Goal: Task Accomplishment & Management: Manage account settings

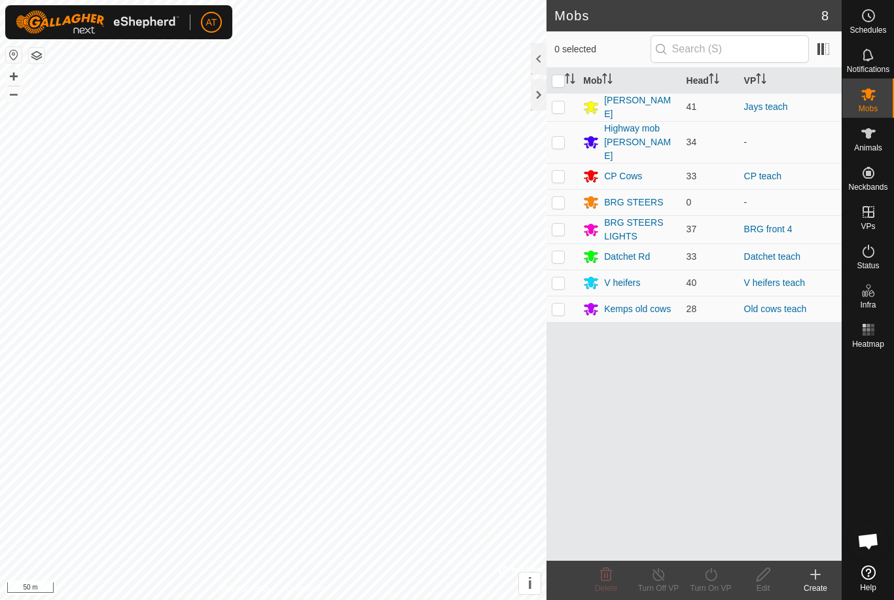
click at [559, 277] on p-checkbox at bounding box center [558, 282] width 13 height 10
checkbox input "true"
click at [811, 568] on icon at bounding box center [815, 575] width 16 height 16
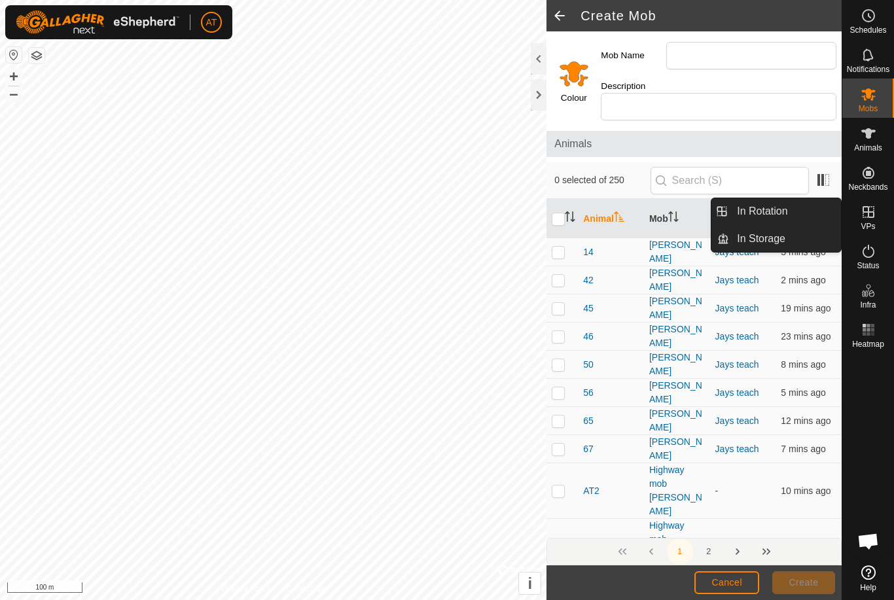
click at [809, 211] on link "In Rotation" at bounding box center [785, 211] width 112 height 26
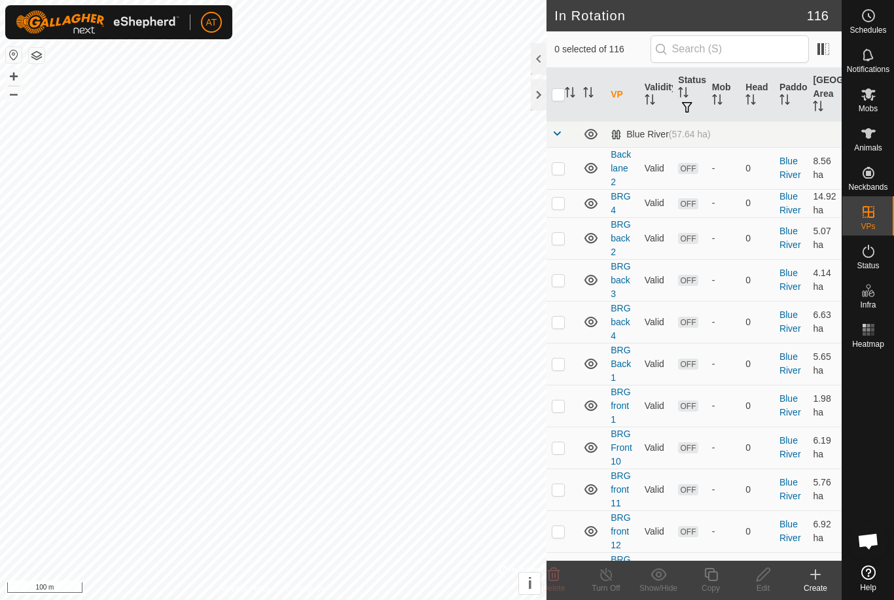
click at [824, 569] on create-svg-icon at bounding box center [815, 575] width 52 height 16
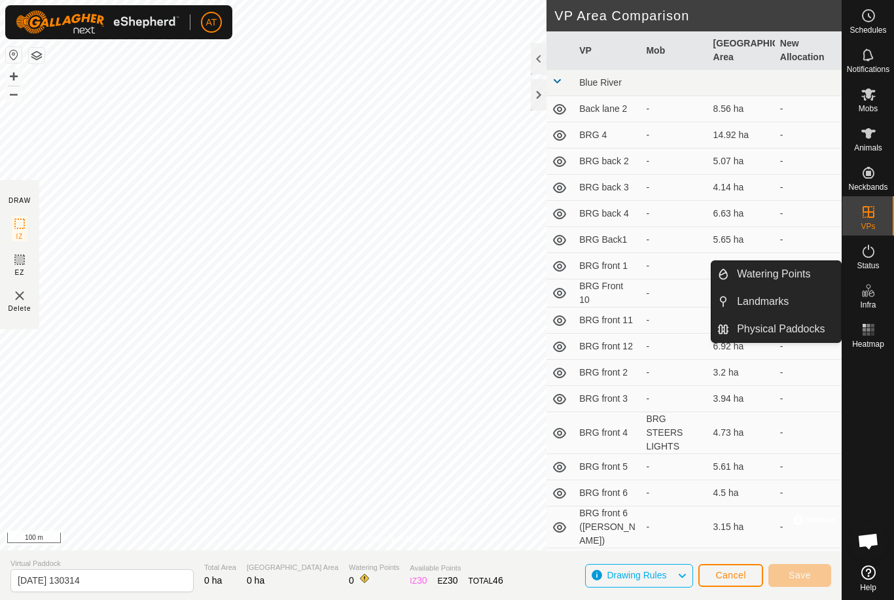
click at [800, 324] on span "Physical Paddocks" at bounding box center [781, 329] width 88 height 16
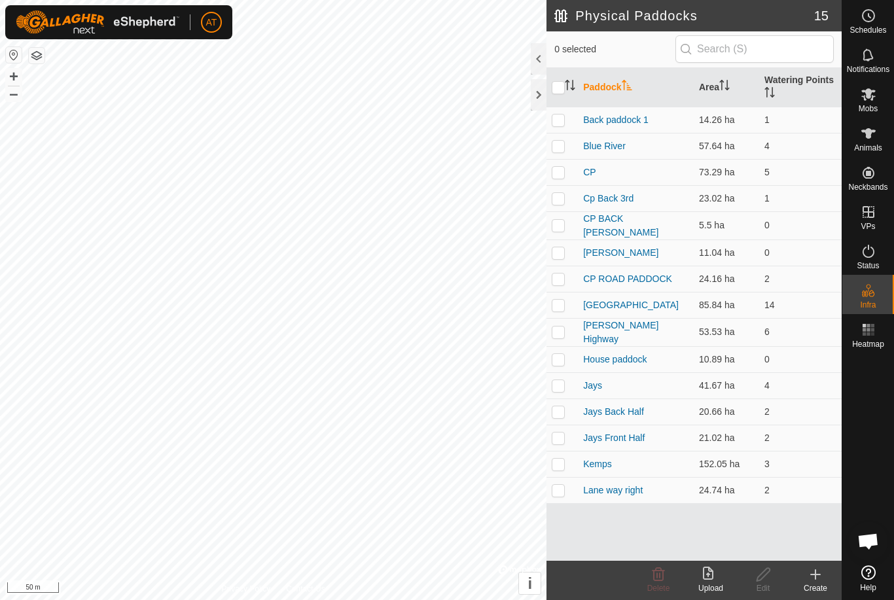
click at [815, 576] on icon at bounding box center [815, 574] width 0 height 9
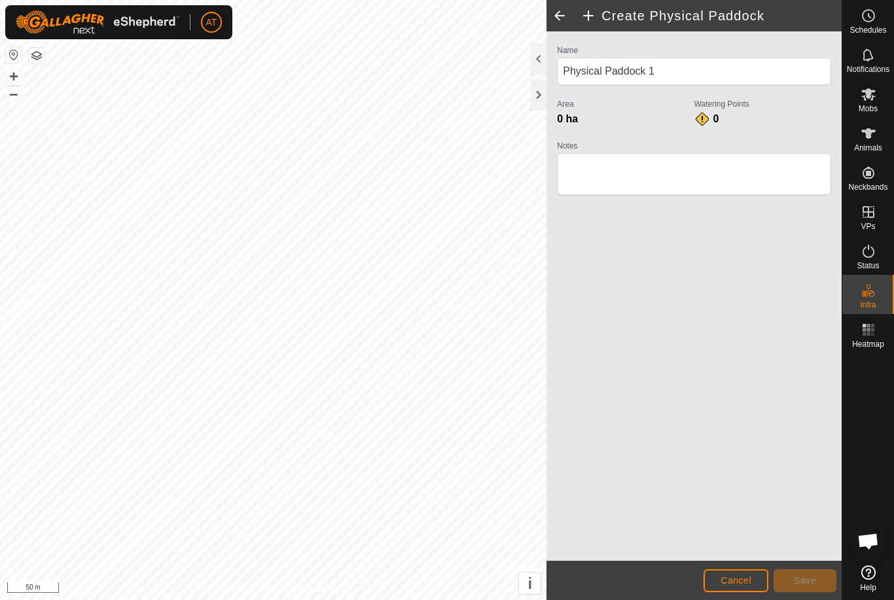
click at [753, 579] on button "Cancel" at bounding box center [735, 580] width 65 height 23
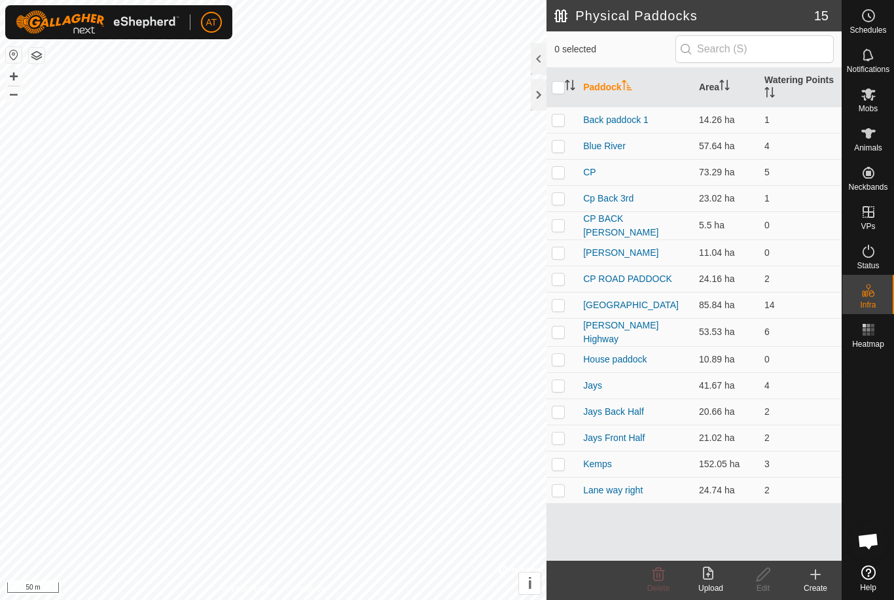
click at [813, 576] on icon at bounding box center [815, 575] width 16 height 16
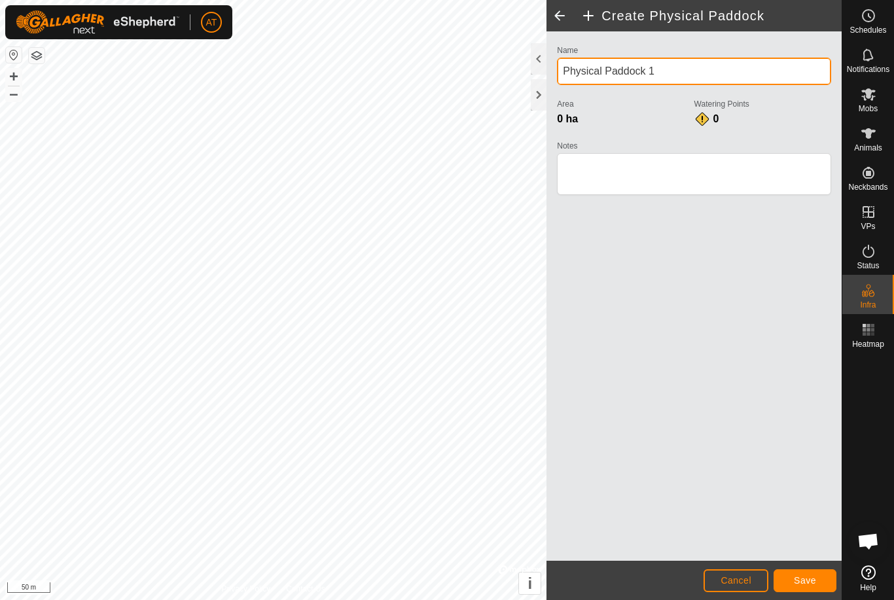
click at [791, 77] on input "Physical Paddock 1" at bounding box center [694, 71] width 274 height 27
type input "P"
type input "B"
type input "Laneway 3"
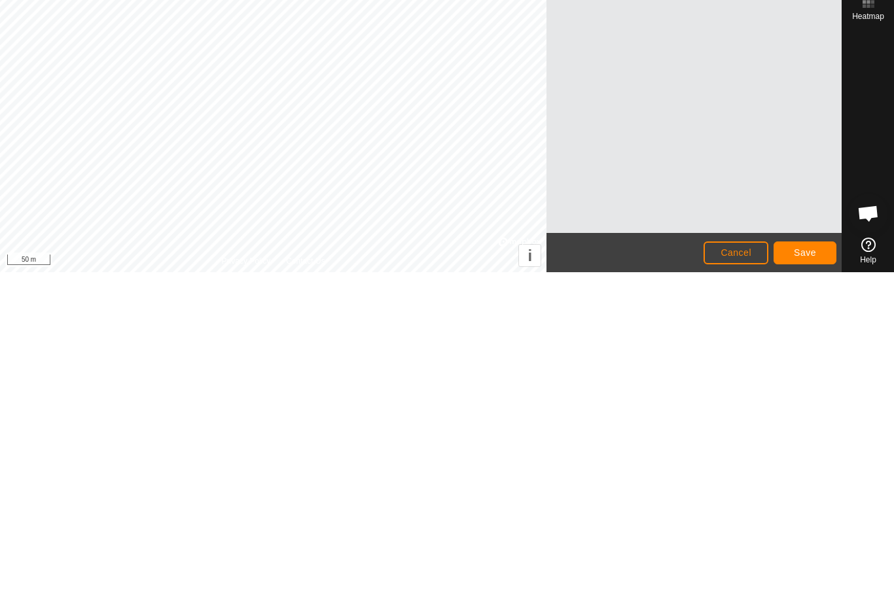
click at [813, 575] on span "Save" at bounding box center [805, 580] width 22 height 10
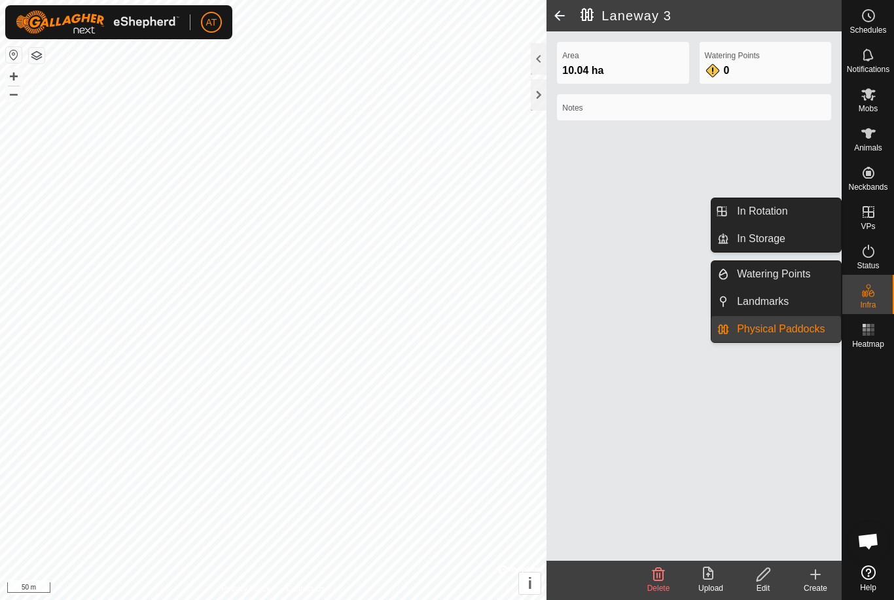
click at [804, 273] on span "Watering Points" at bounding box center [773, 274] width 73 height 16
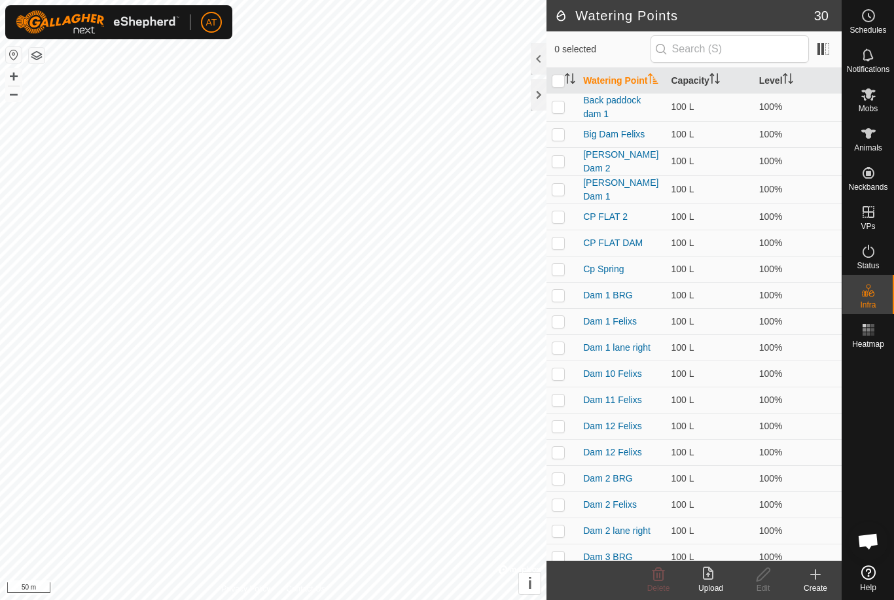
click at [811, 579] on icon at bounding box center [815, 575] width 16 height 16
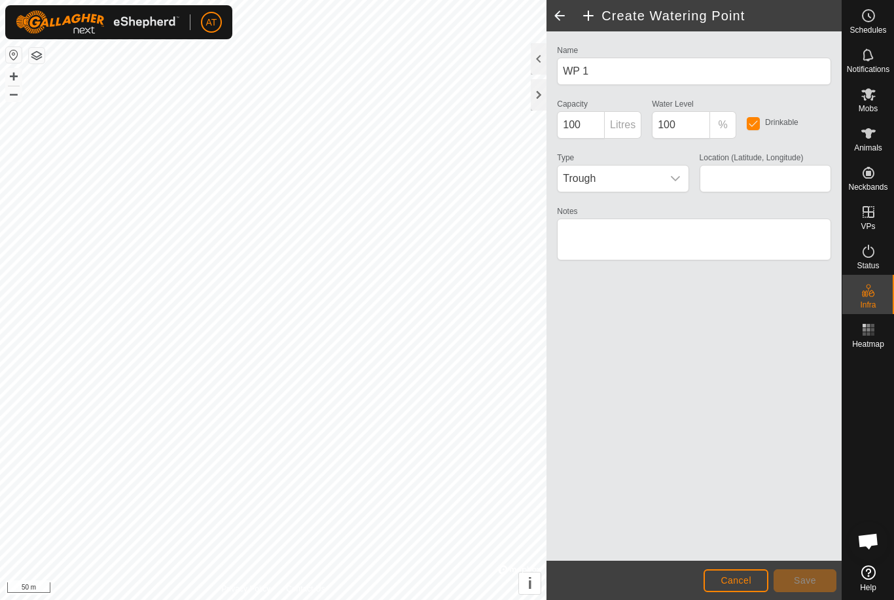
type input "-34.659359, 115.981308"
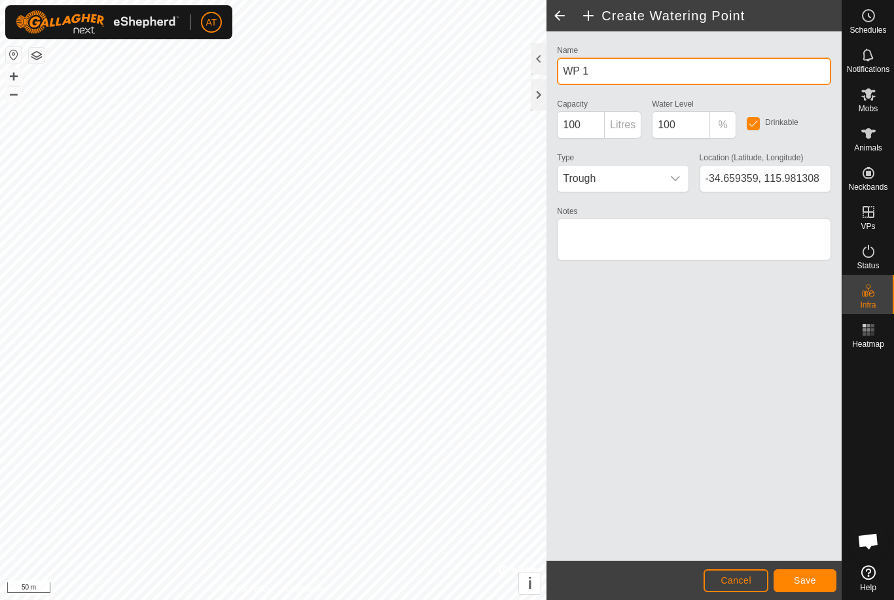
click at [798, 74] on input "WP 1" at bounding box center [694, 71] width 274 height 27
type input "W"
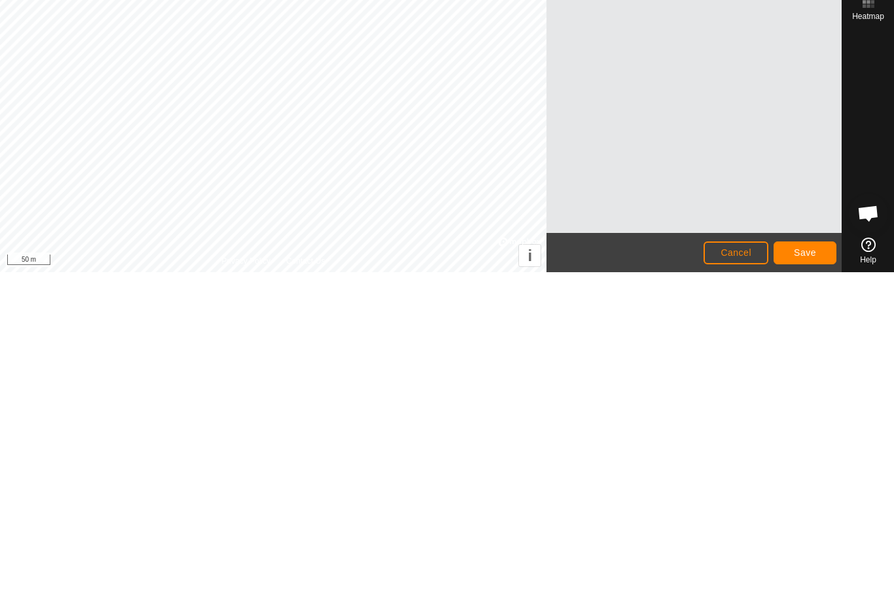
type input "Wp3"
click at [819, 569] on button "Save" at bounding box center [804, 580] width 63 height 23
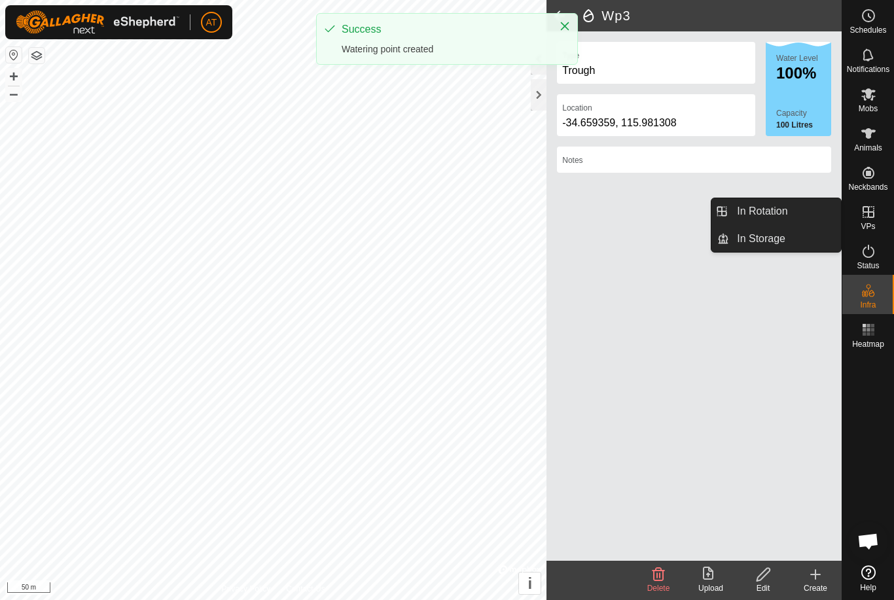
click at [801, 207] on link "In Rotation" at bounding box center [785, 211] width 112 height 26
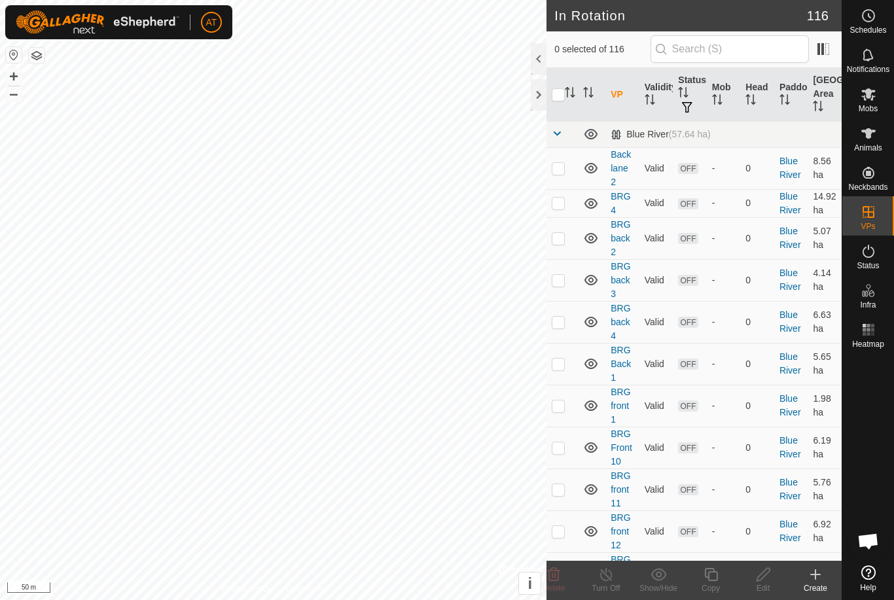
click at [815, 576] on icon at bounding box center [815, 574] width 0 height 9
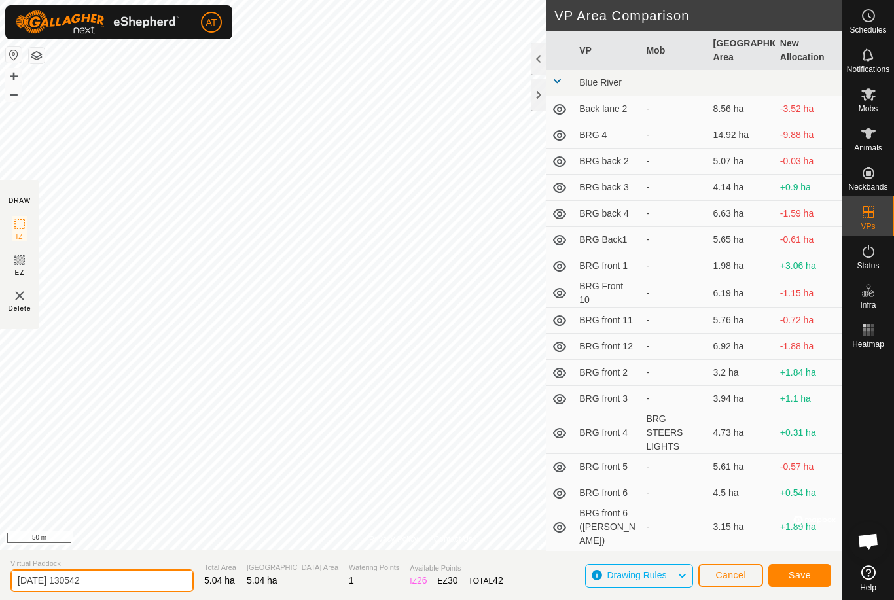
click at [125, 576] on input "[DATE] 130542" at bounding box center [101, 580] width 183 height 23
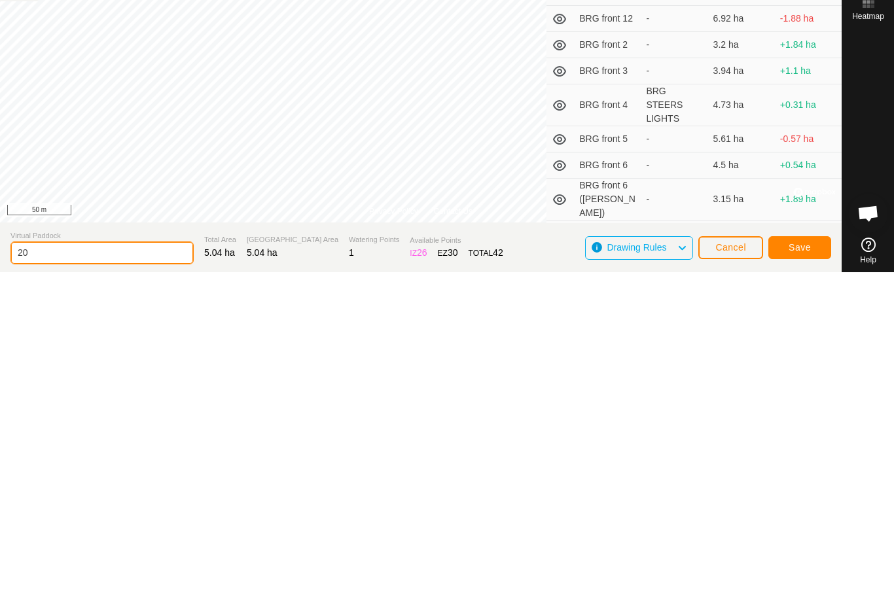
type input "2"
type input "V hfrs teach"
click at [817, 564] on button "Save" at bounding box center [799, 575] width 63 height 23
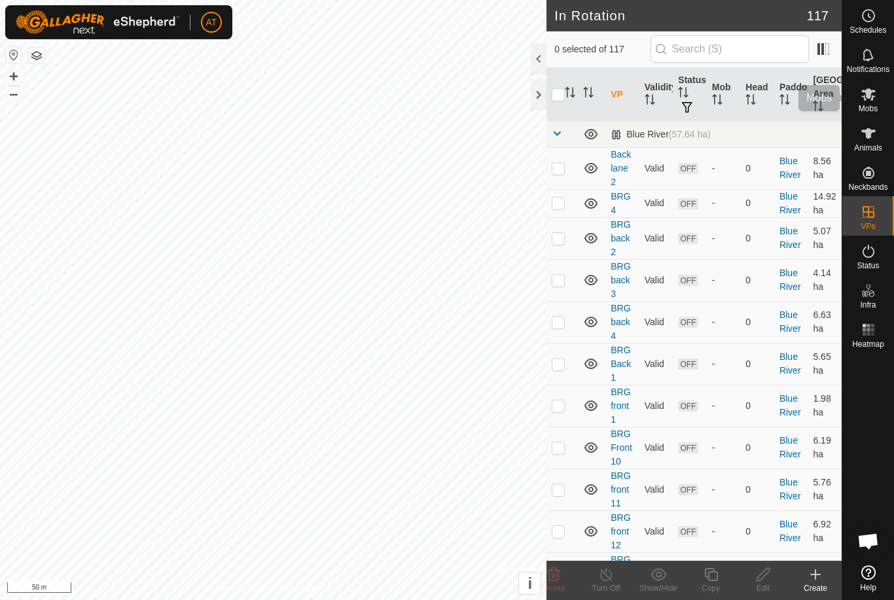
click at [881, 99] on div "Mobs" at bounding box center [868, 98] width 52 height 39
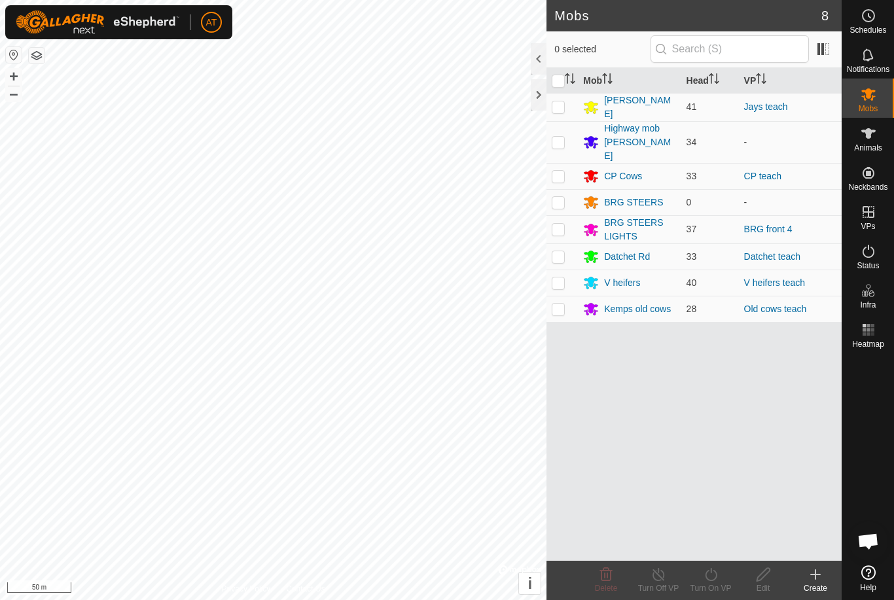
click at [559, 277] on p-checkbox at bounding box center [558, 282] width 13 height 10
checkbox input "true"
click at [715, 578] on icon at bounding box center [711, 575] width 16 height 16
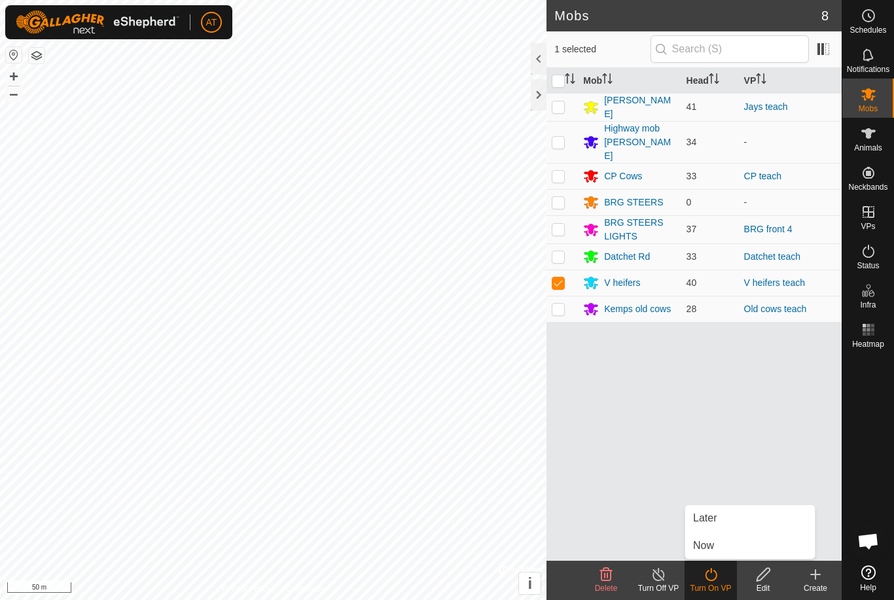
click at [728, 546] on link "Now" at bounding box center [750, 546] width 130 height 26
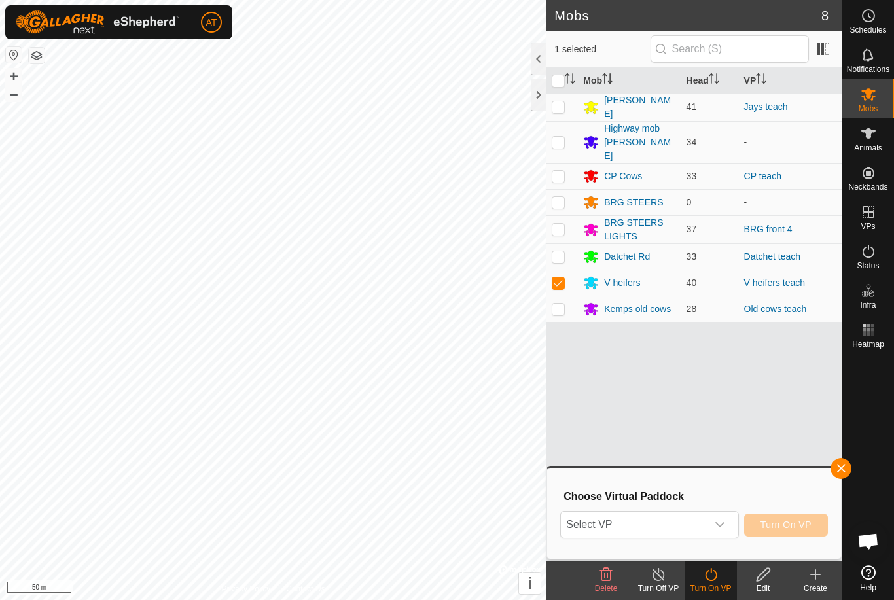
click at [675, 516] on span "Select VP" at bounding box center [633, 525] width 145 height 26
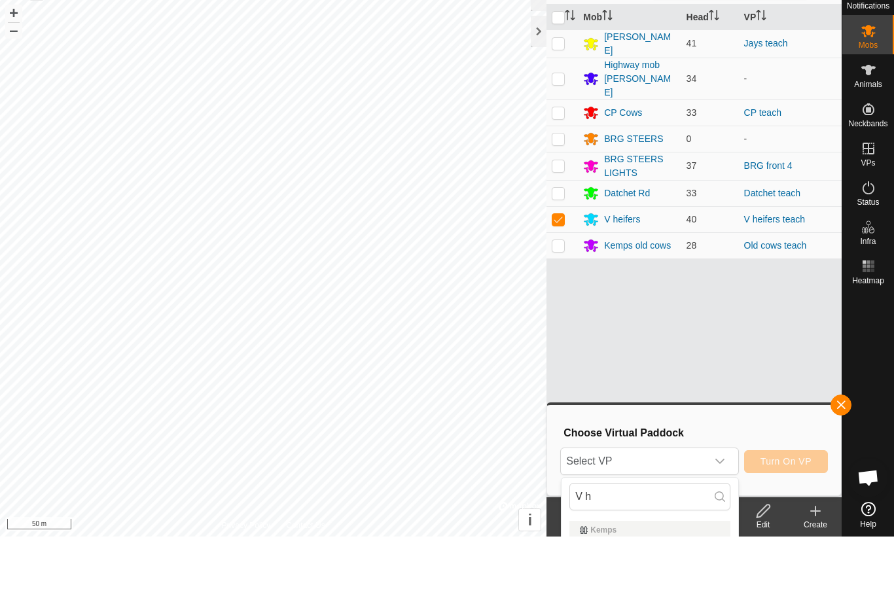
scroll to position [63, 0]
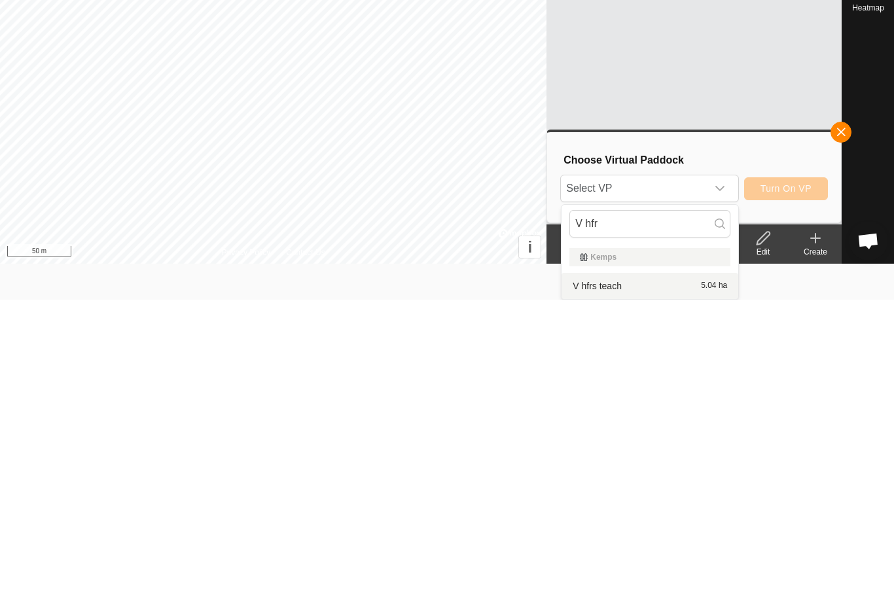
type input "V hfr"
click at [635, 578] on div "V hfrs teach 5.04 ha" at bounding box center [649, 586] width 161 height 16
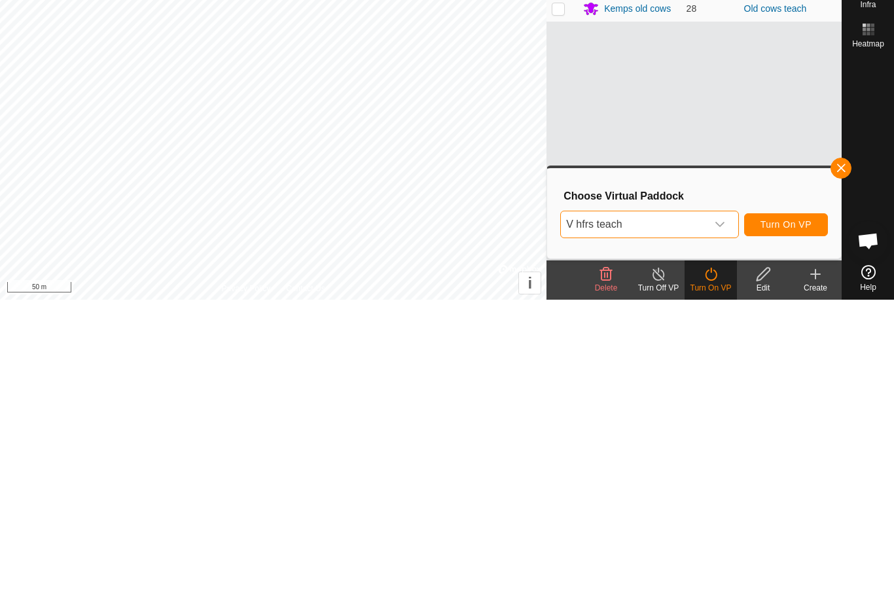
scroll to position [0, 0]
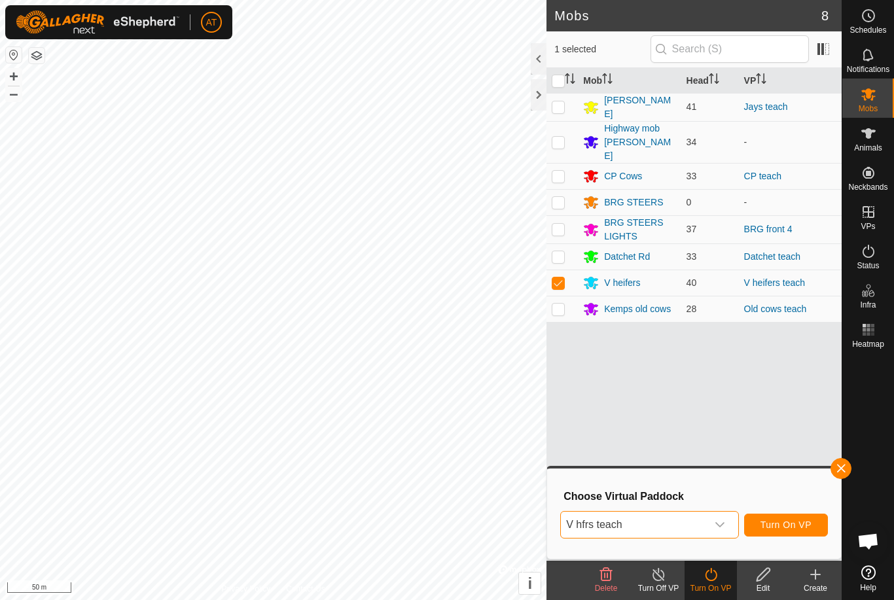
click at [800, 531] on button "Turn On VP" at bounding box center [786, 525] width 84 height 23
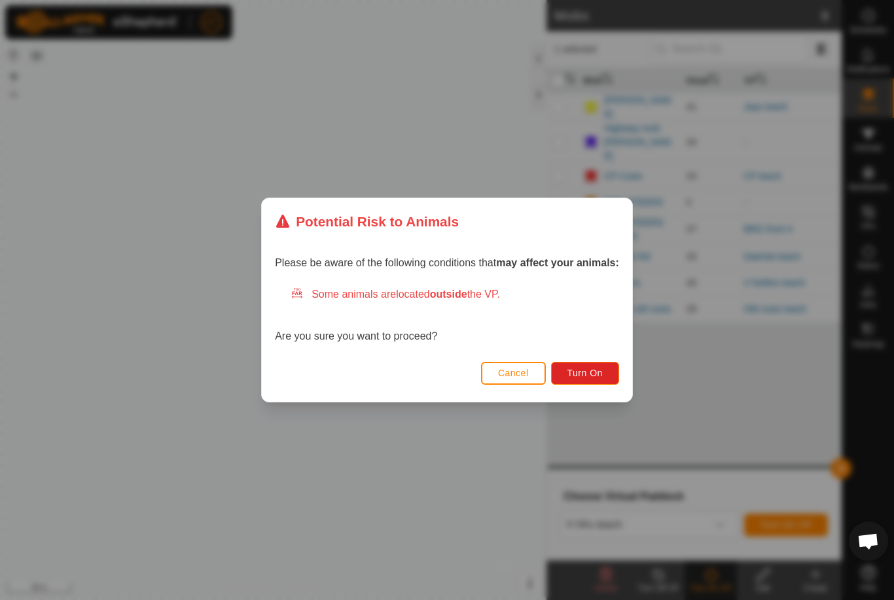
click at [593, 353] on div "Please be aware of the following conditions that may affect your animals: Some …" at bounding box center [447, 301] width 370 height 113
click at [611, 381] on button "Turn On" at bounding box center [585, 373] width 68 height 23
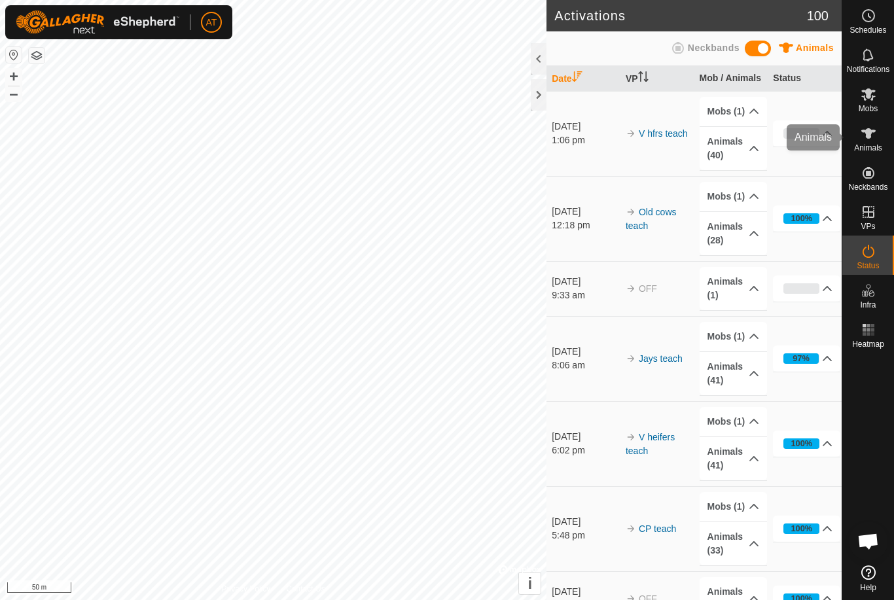
click at [870, 137] on icon at bounding box center [868, 133] width 14 height 10
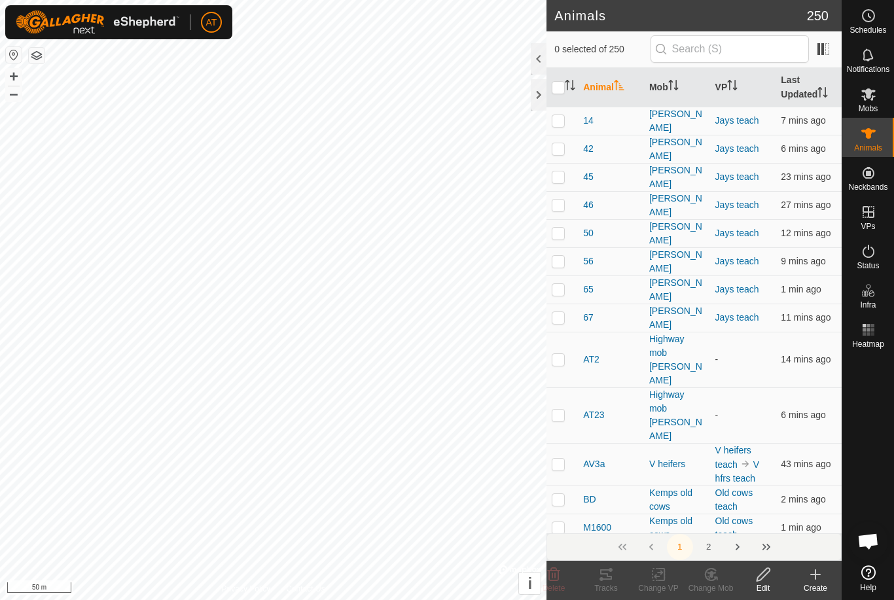
click at [866, 135] on icon at bounding box center [868, 133] width 14 height 10
click at [565, 88] on input "checkbox" at bounding box center [558, 87] width 13 height 13
checkbox input "true"
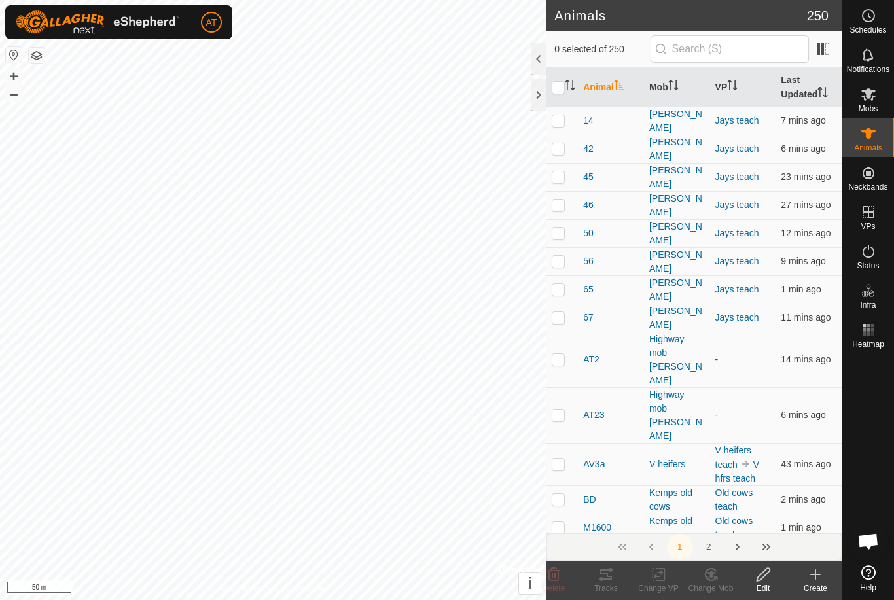
checkbox input "true"
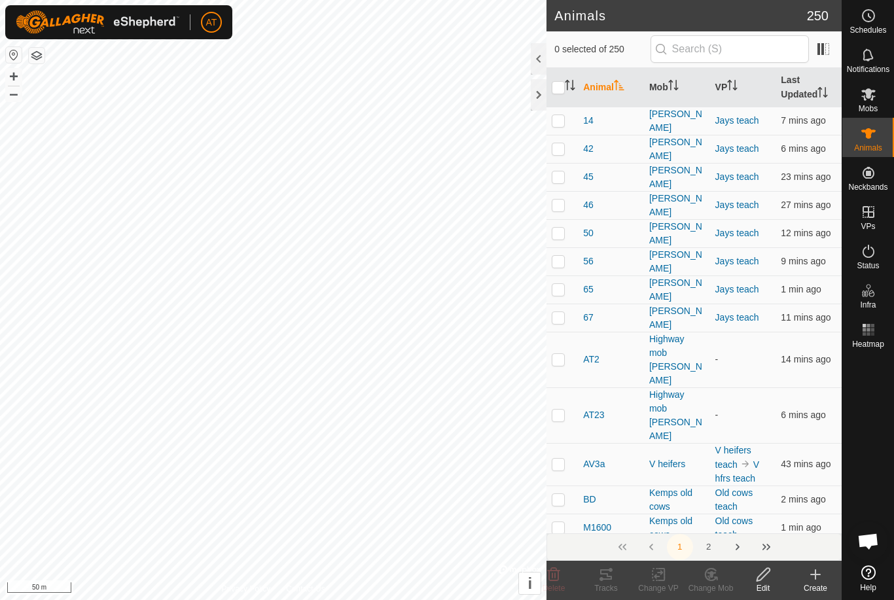
checkbox input "true"
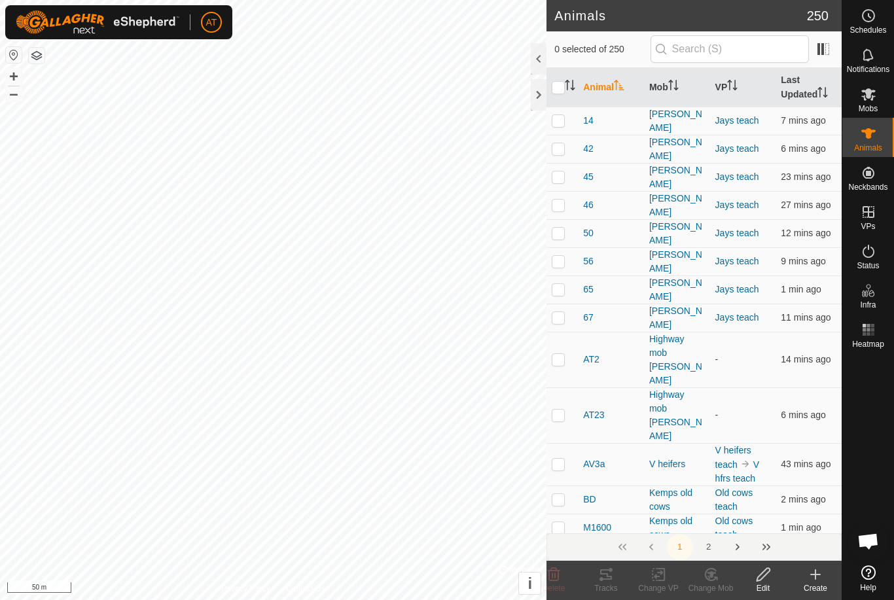
checkbox input "true"
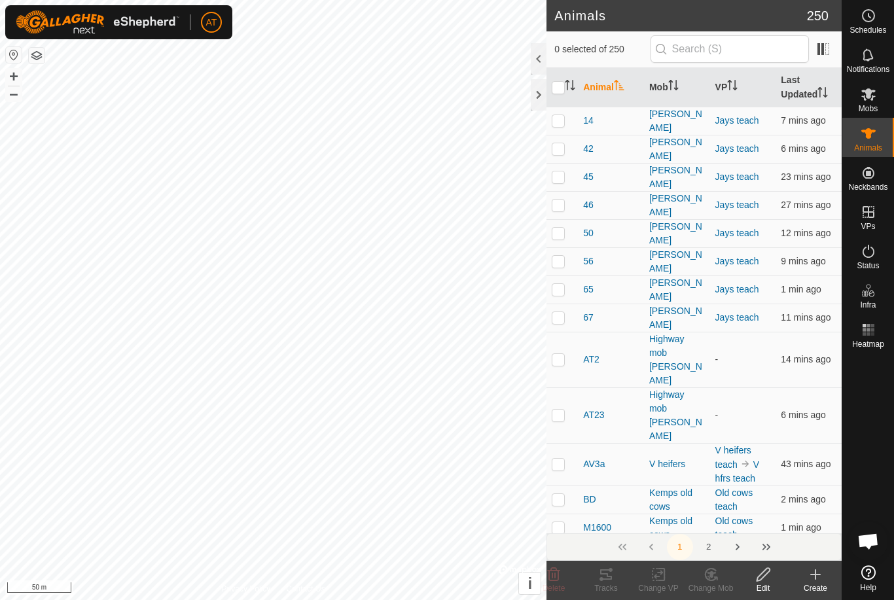
checkbox input "true"
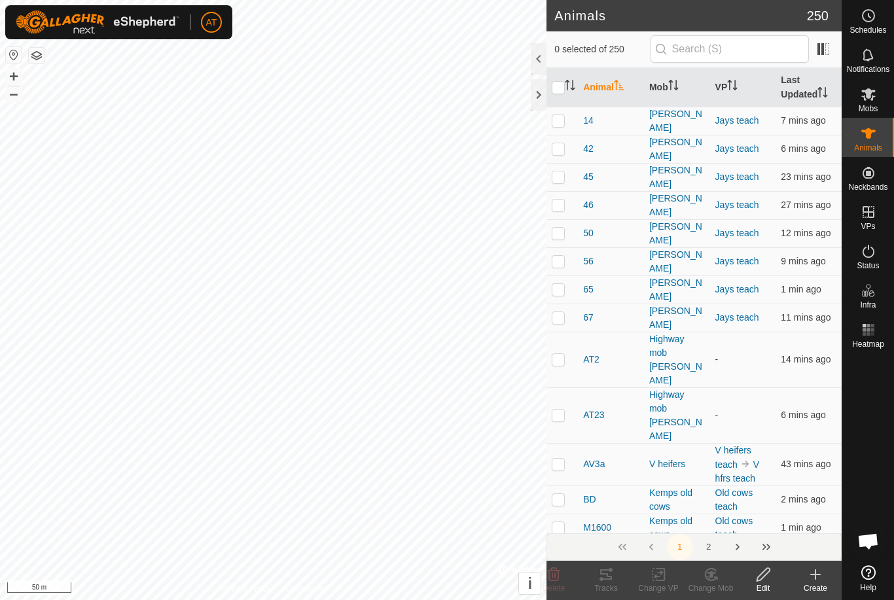
checkbox input "true"
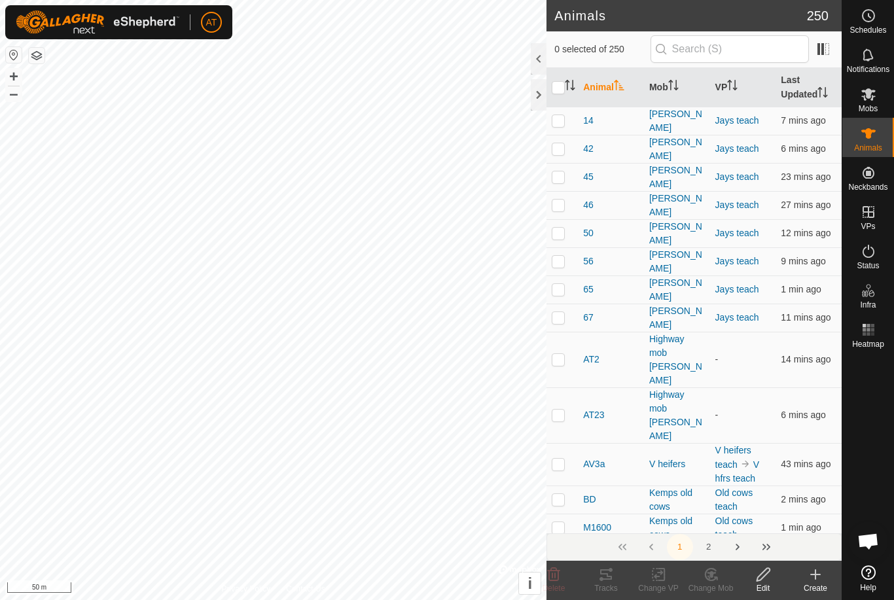
checkbox input "true"
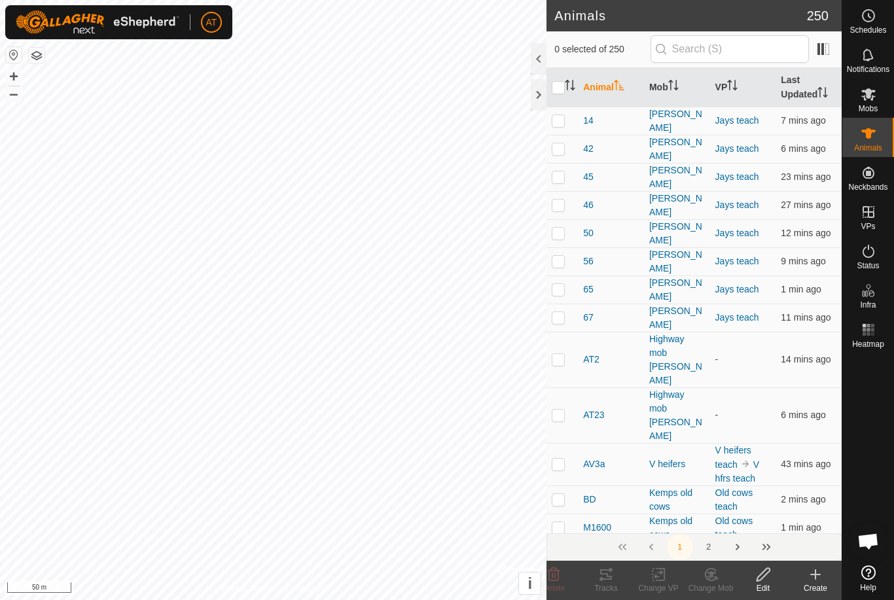
checkbox input "true"
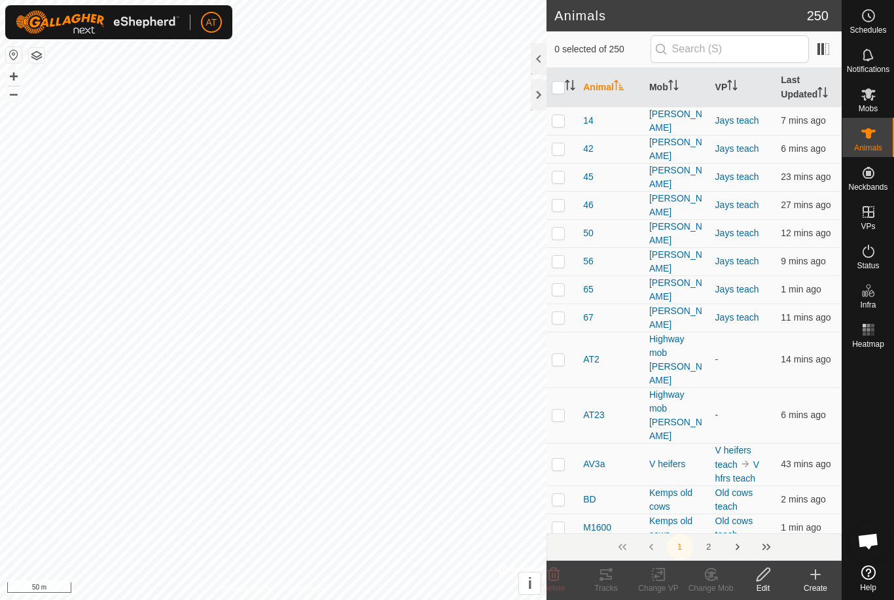
checkbox input "true"
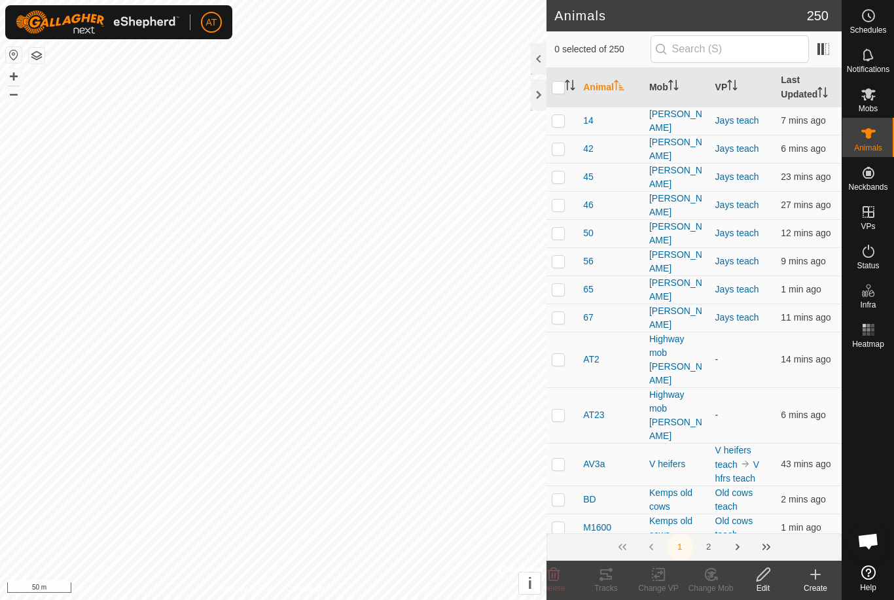
checkbox input "true"
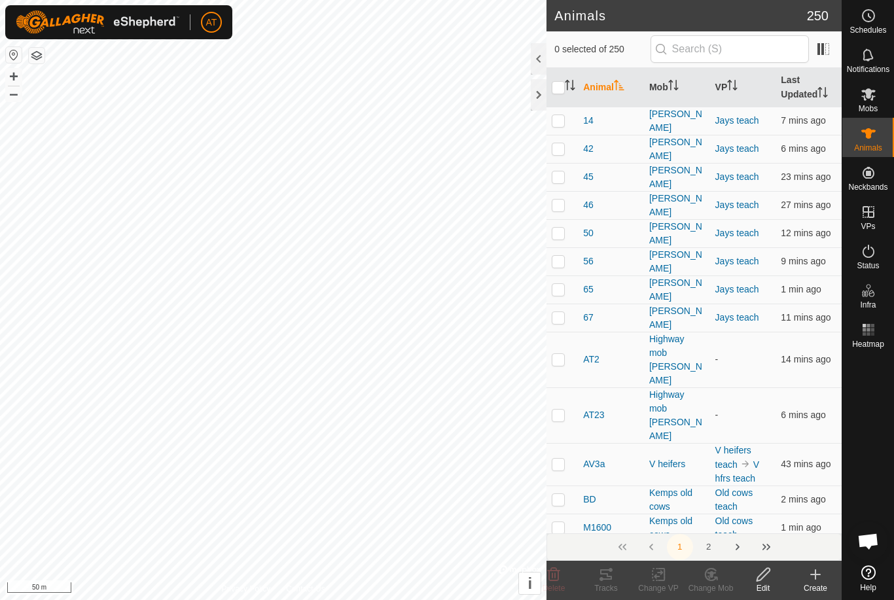
checkbox input "true"
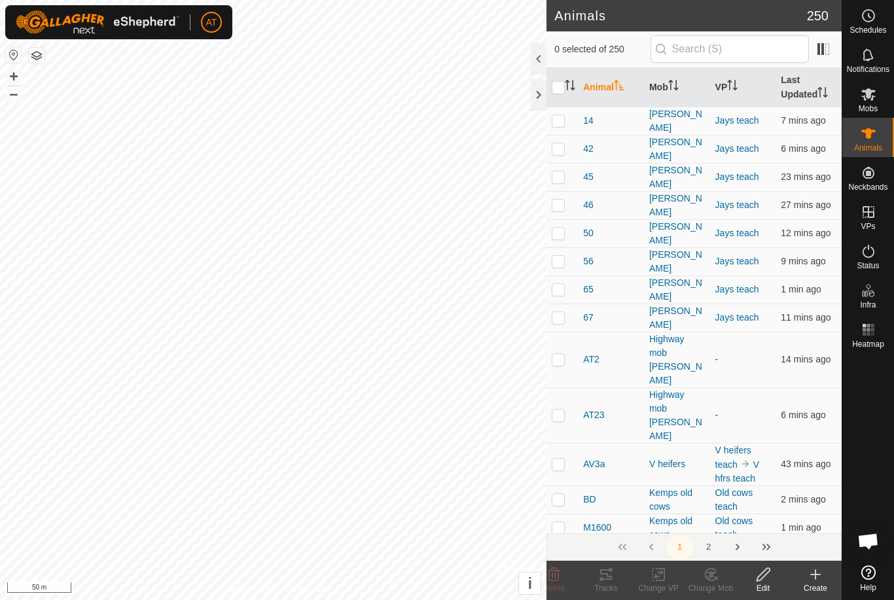
checkbox input "true"
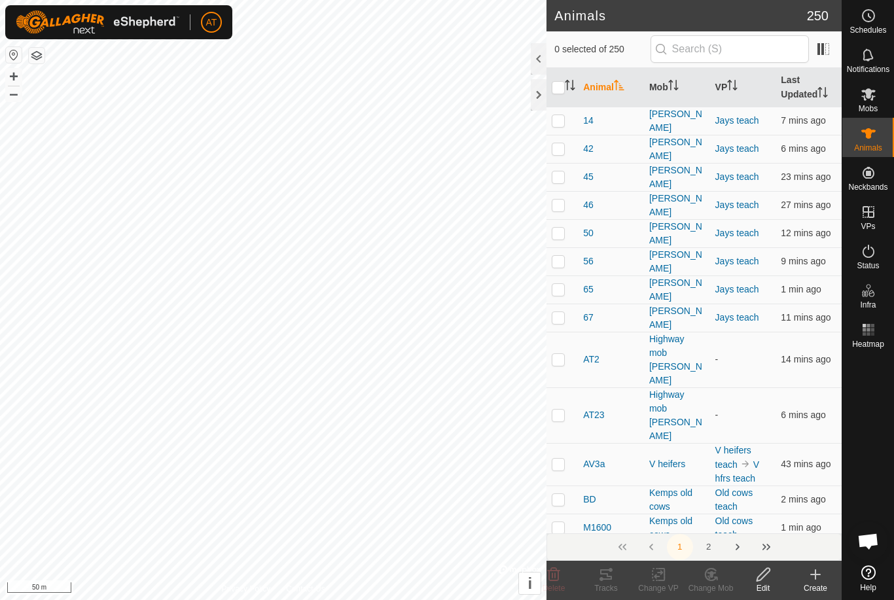
checkbox input "true"
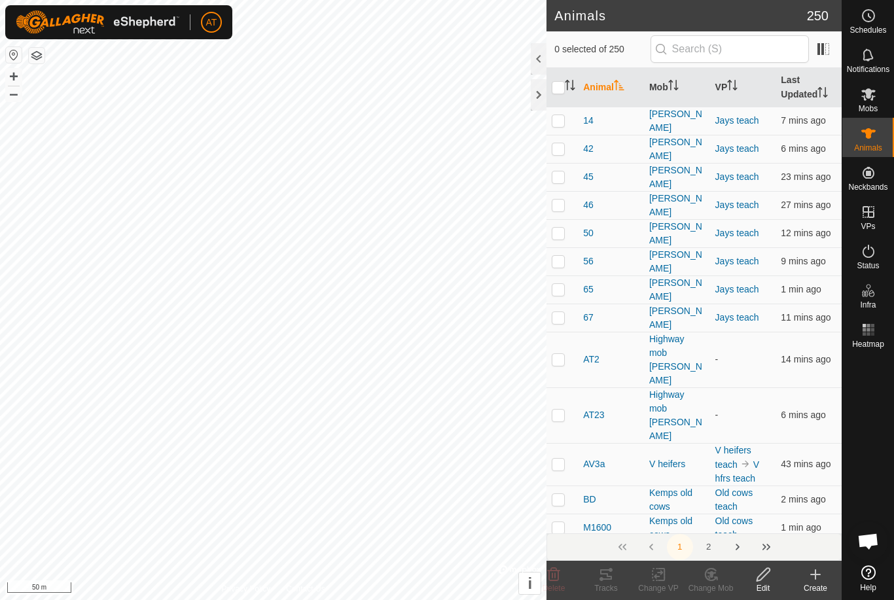
checkbox input "true"
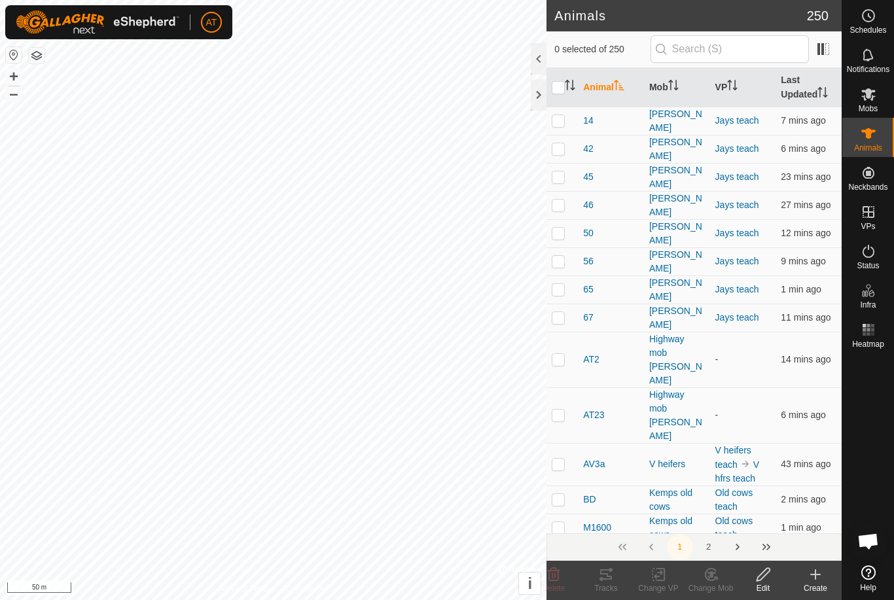
checkbox input "true"
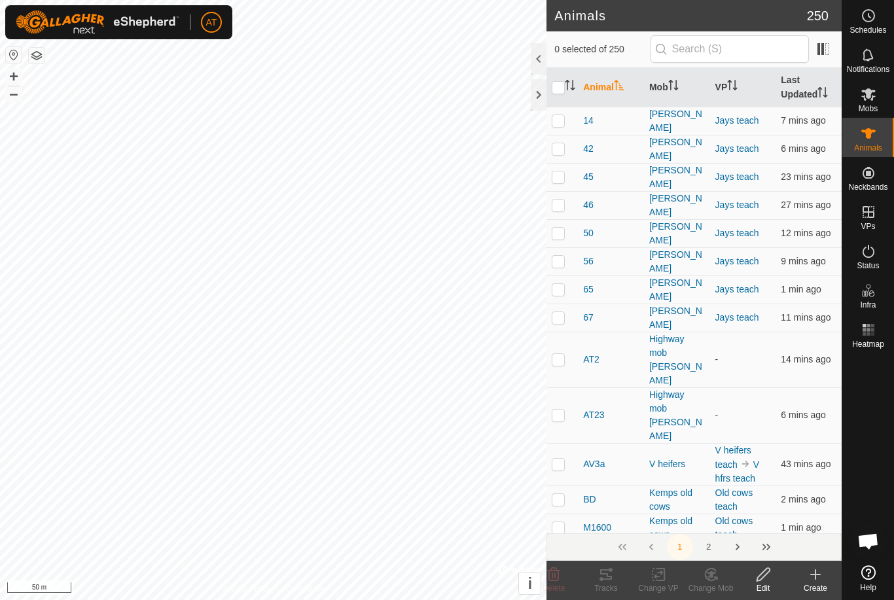
checkbox input "true"
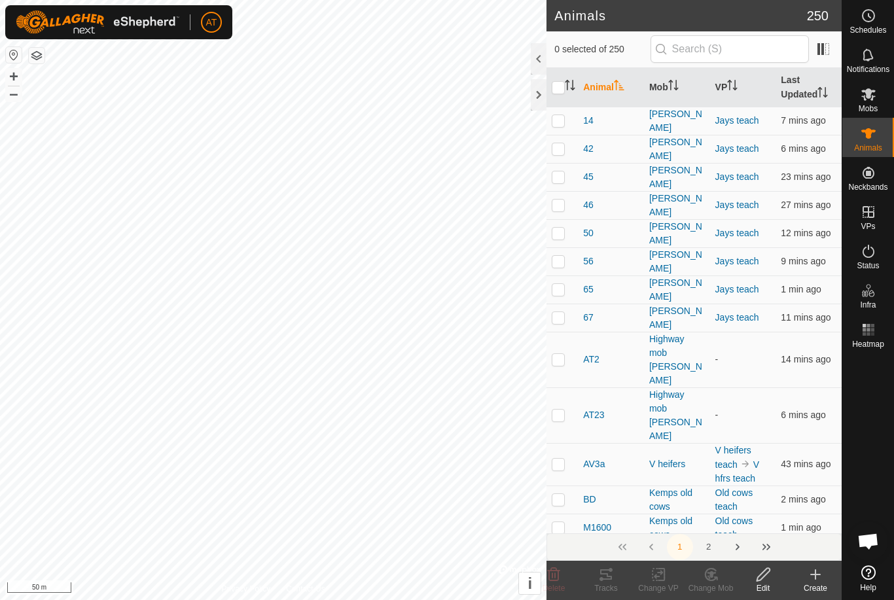
checkbox input "true"
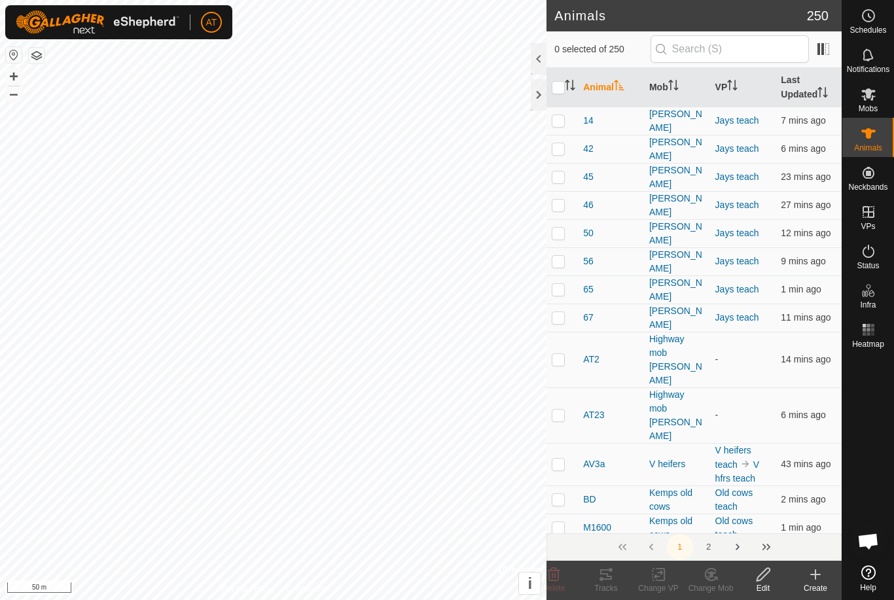
checkbox input "true"
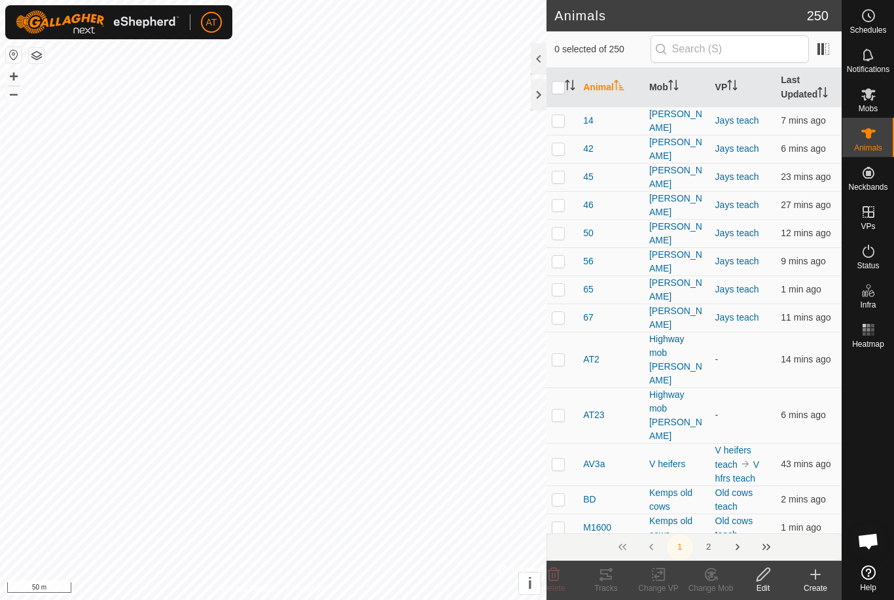
checkbox input "true"
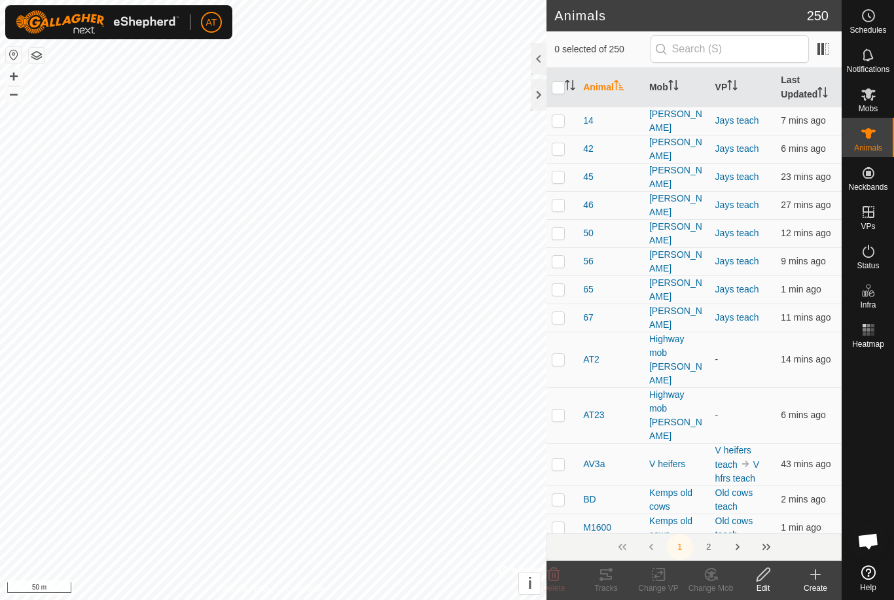
checkbox input "true"
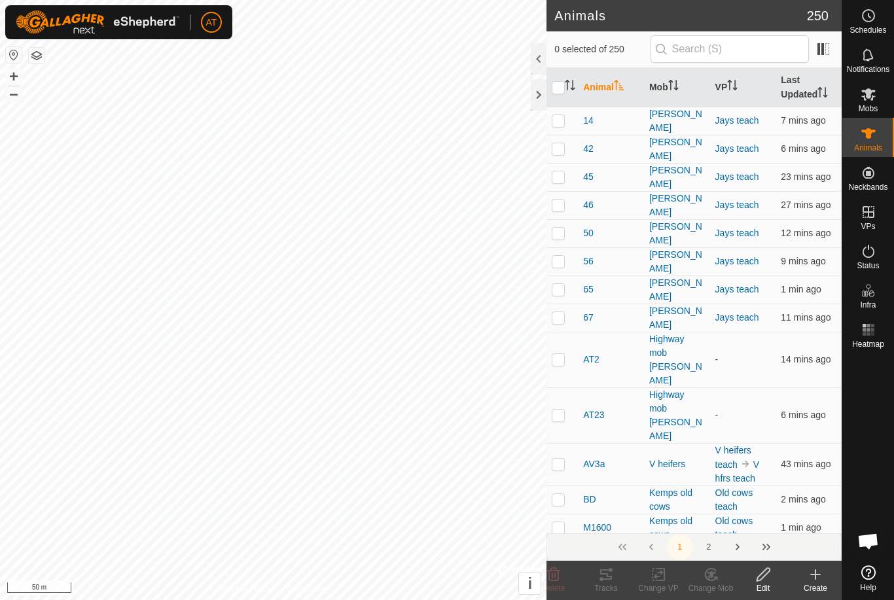
checkbox input "true"
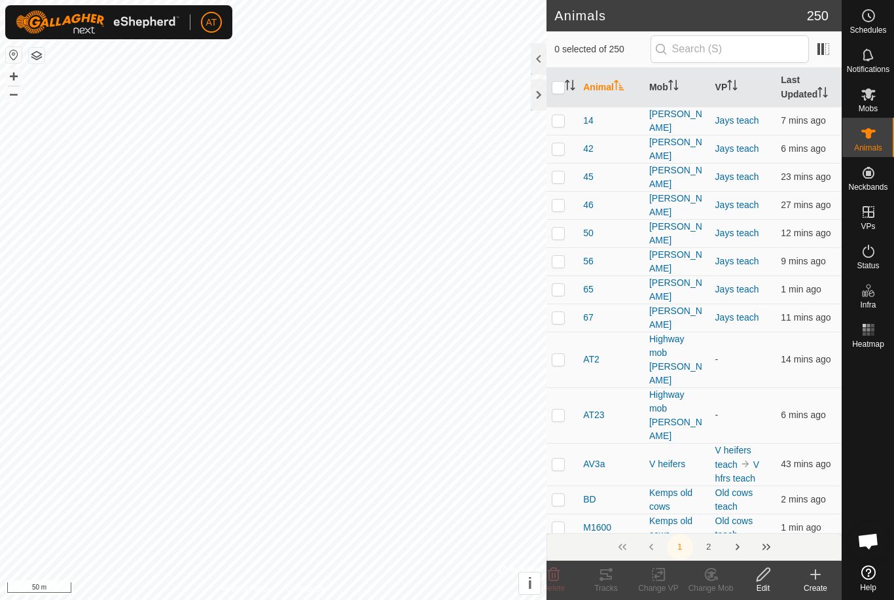
checkbox input "true"
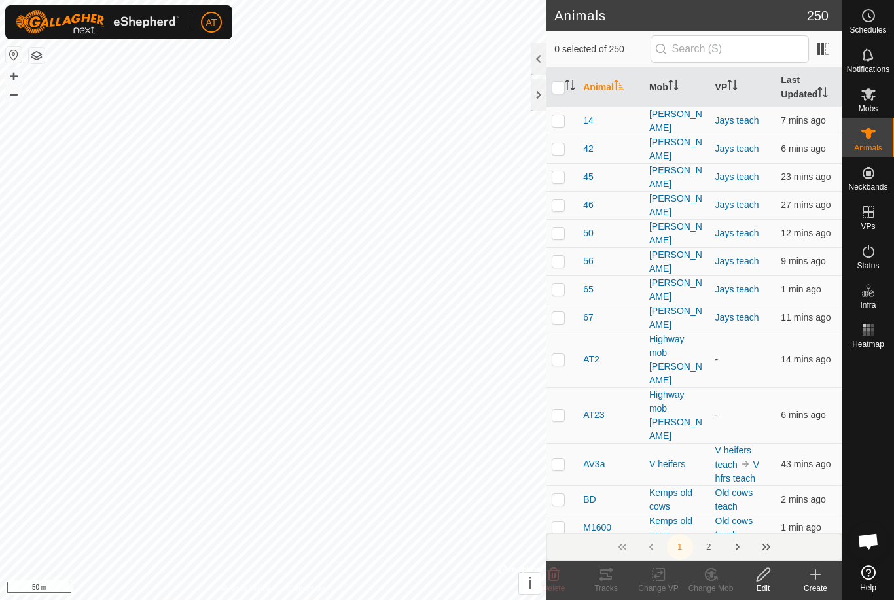
checkbox input "true"
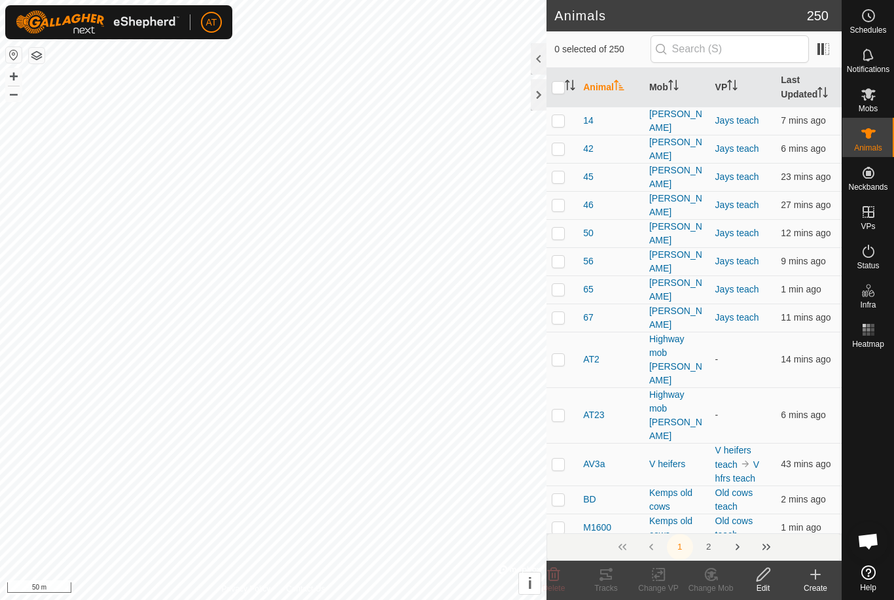
checkbox input "true"
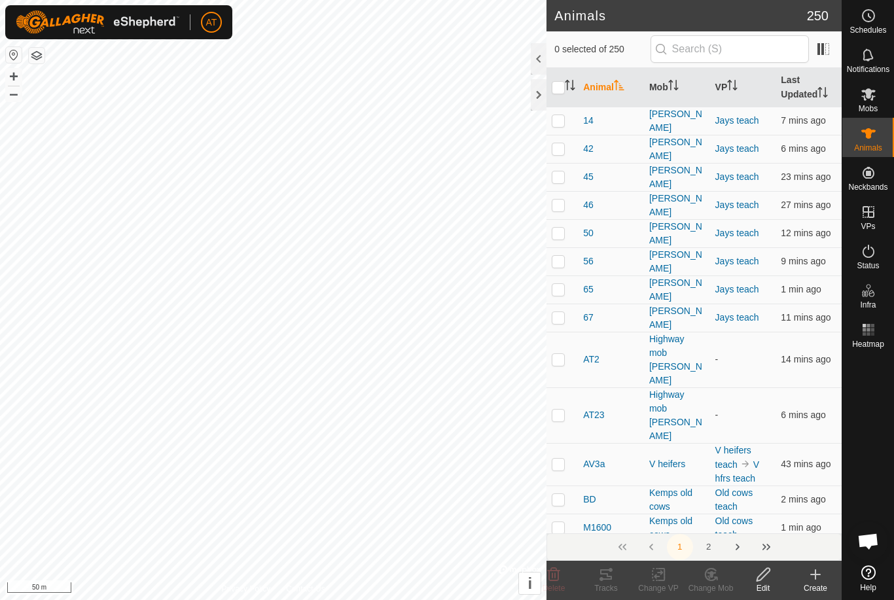
checkbox input "true"
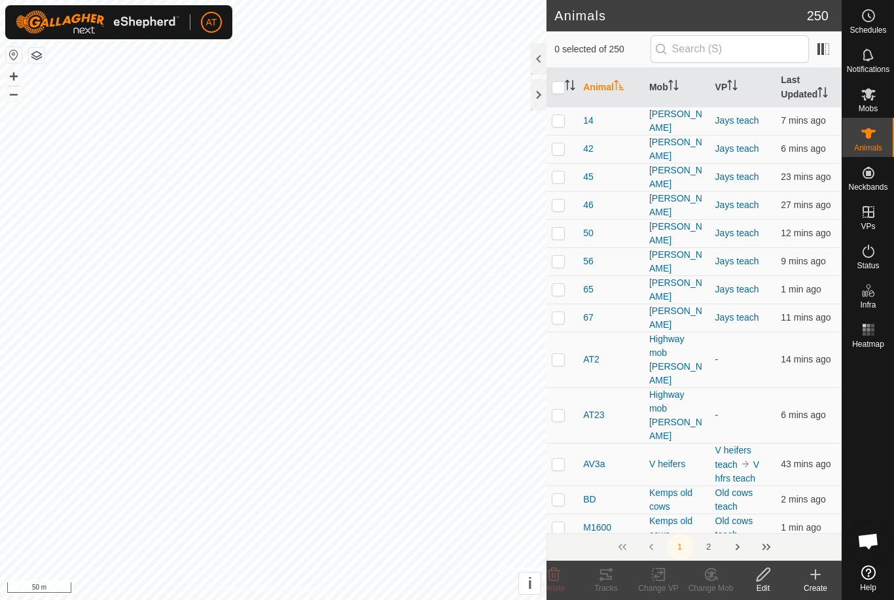
checkbox input "true"
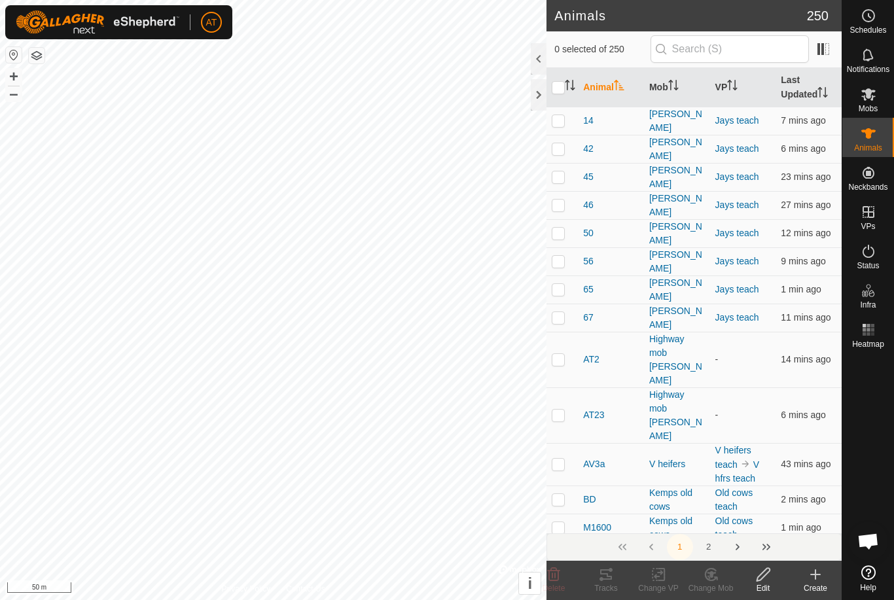
checkbox input "true"
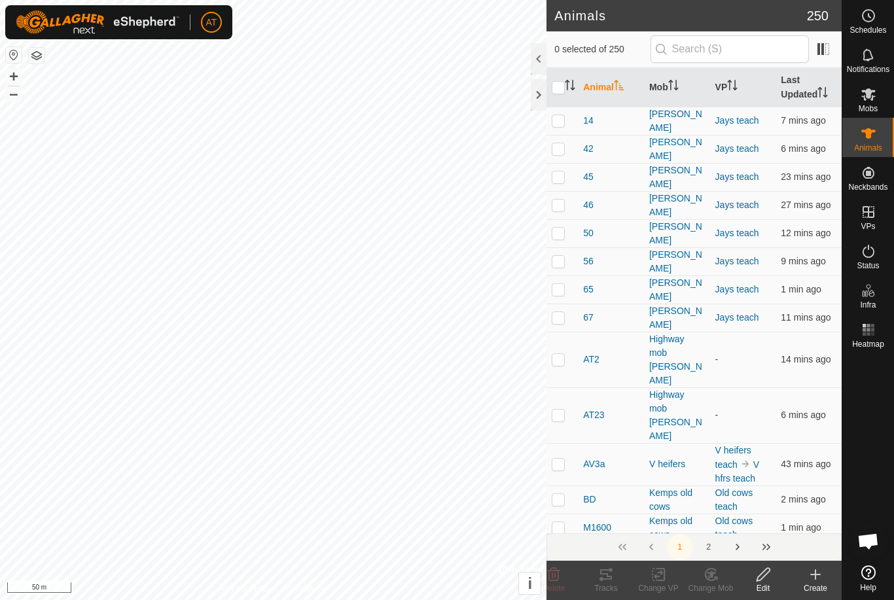
checkbox input "true"
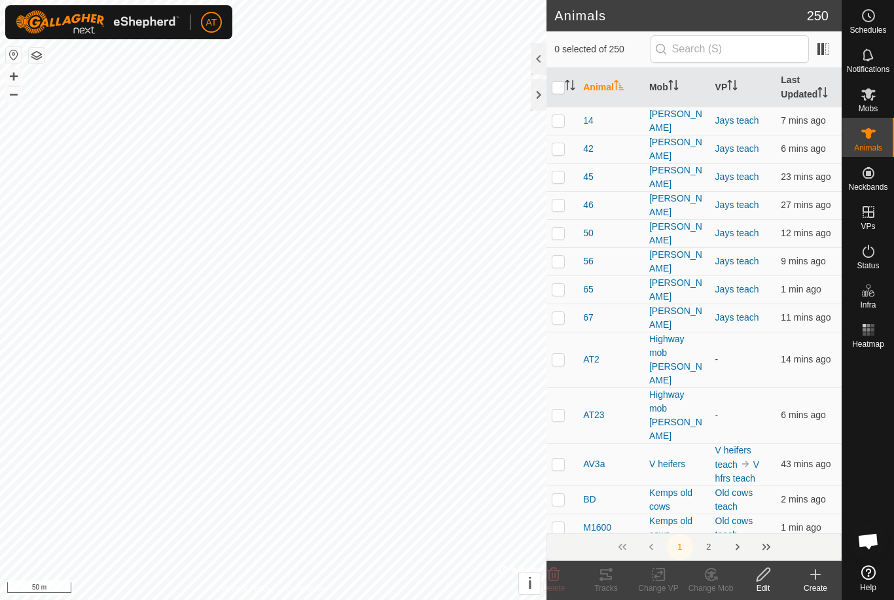
checkbox input "true"
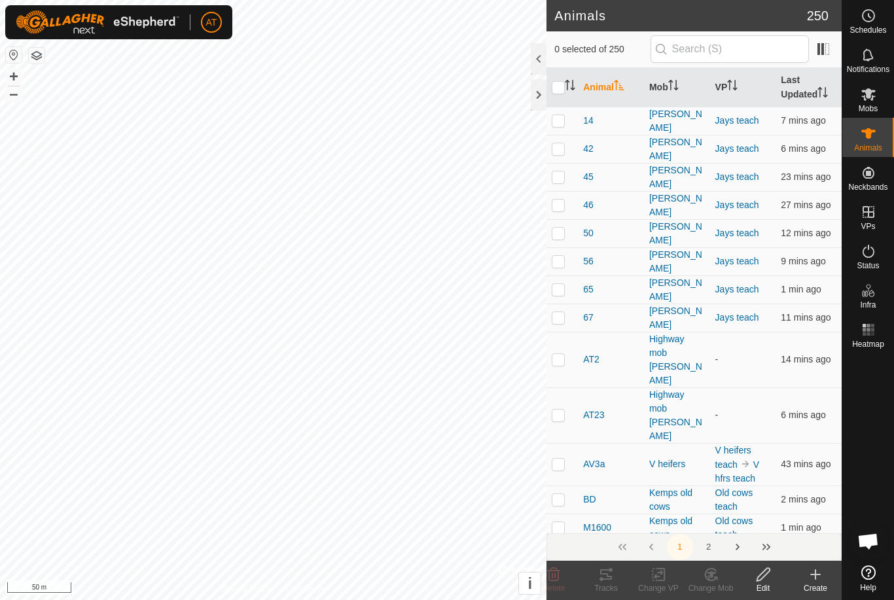
checkbox input "true"
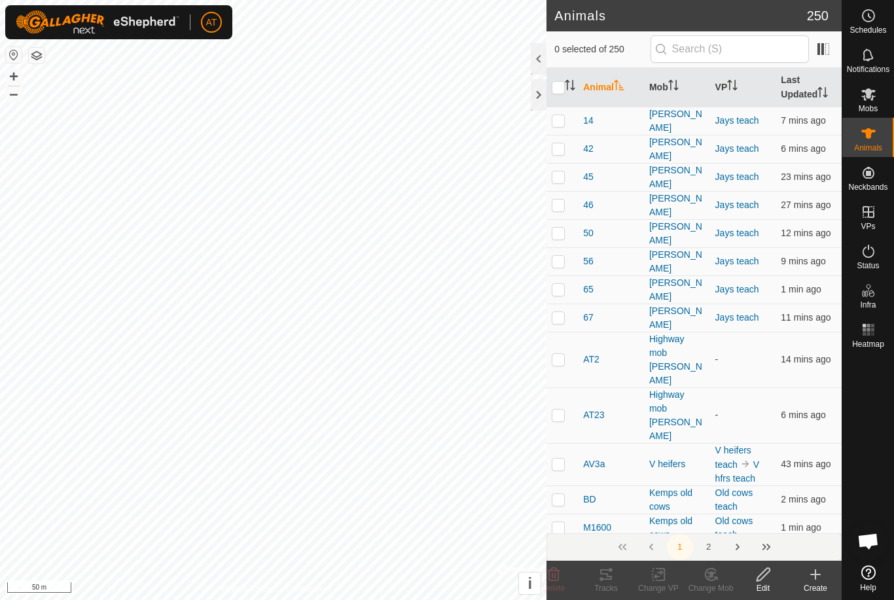
checkbox input "true"
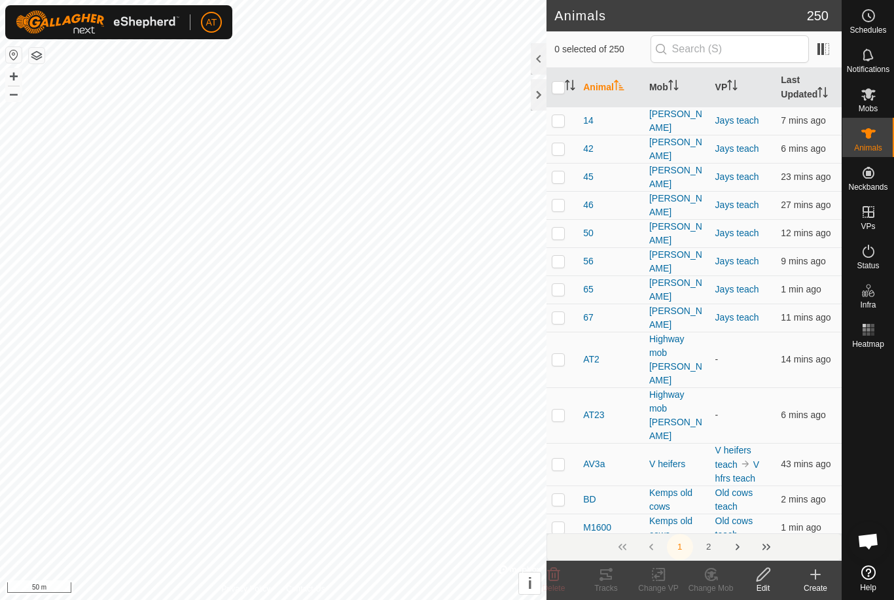
checkbox input "true"
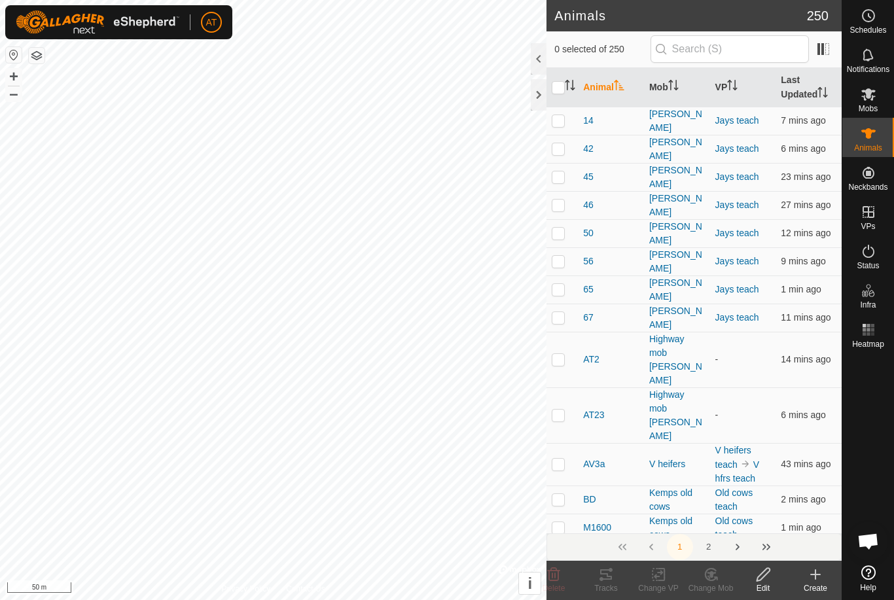
checkbox input "true"
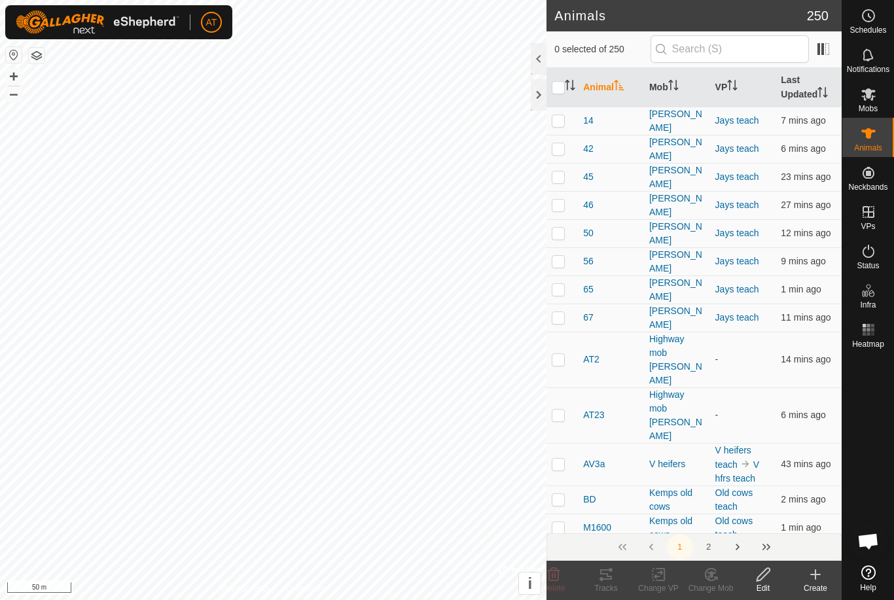
checkbox input "true"
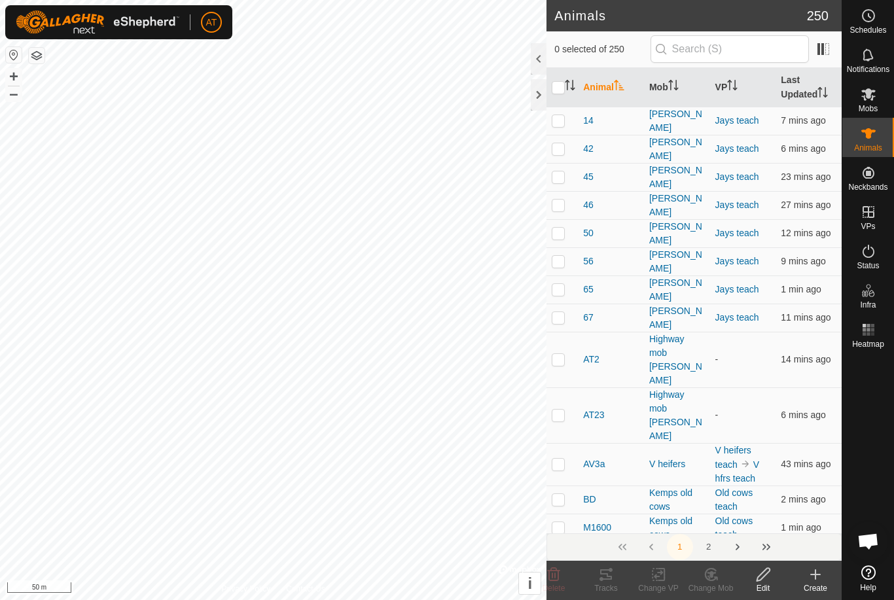
checkbox input "true"
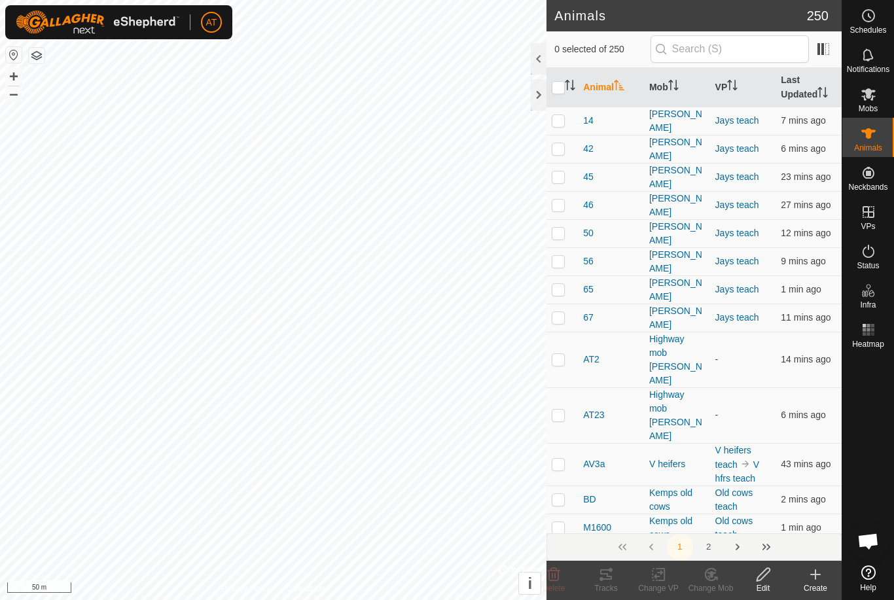
checkbox input "true"
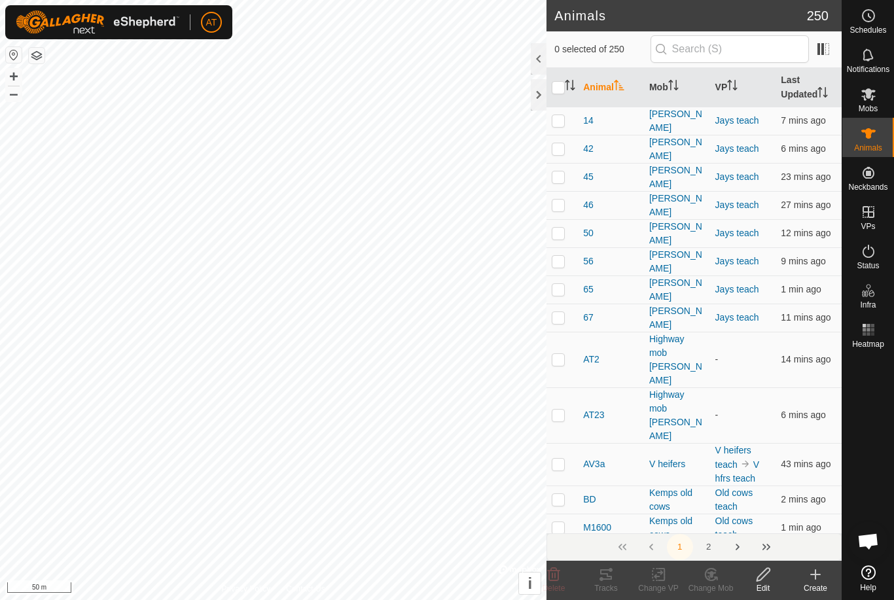
checkbox input "true"
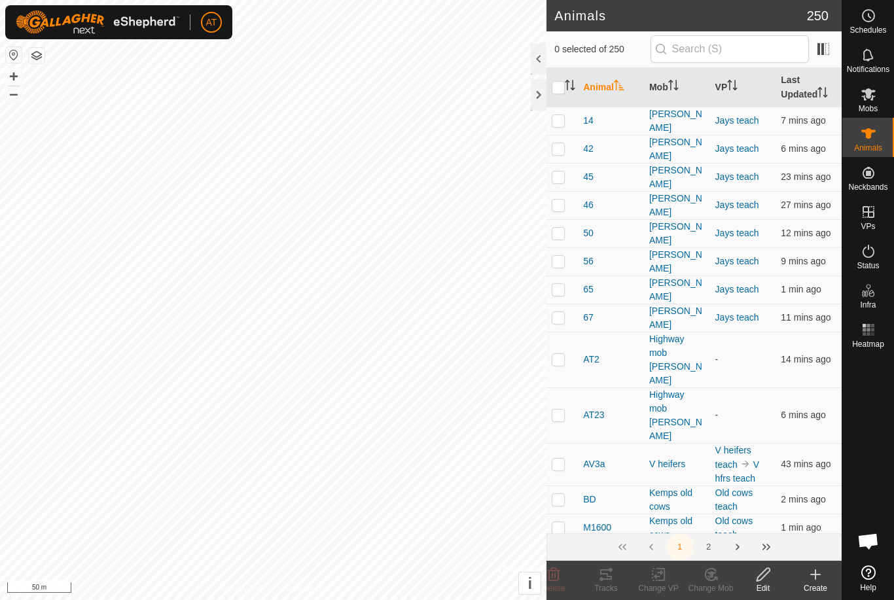
checkbox input "true"
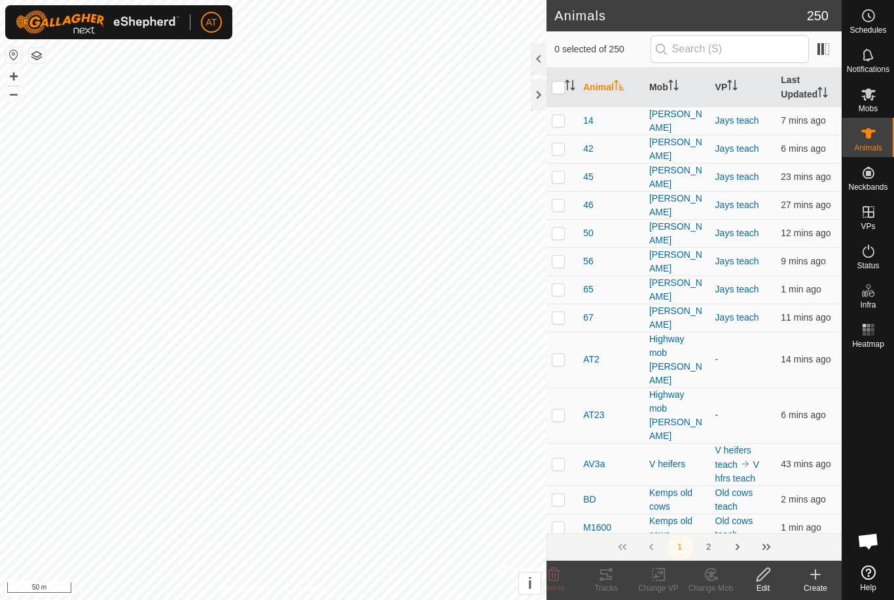
checkbox input "true"
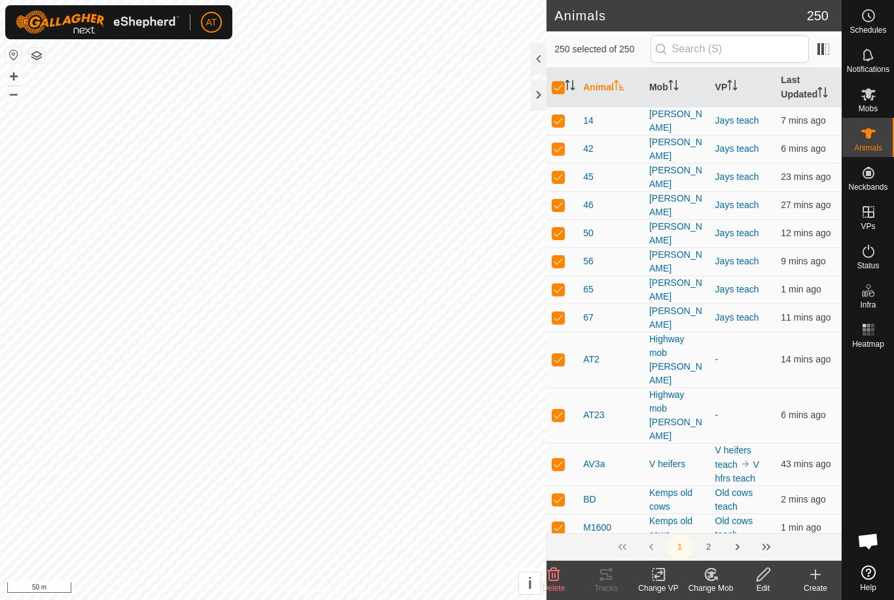
click at [559, 93] on input "checkbox" at bounding box center [558, 87] width 13 height 13
